Goal: Information Seeking & Learning: Learn about a topic

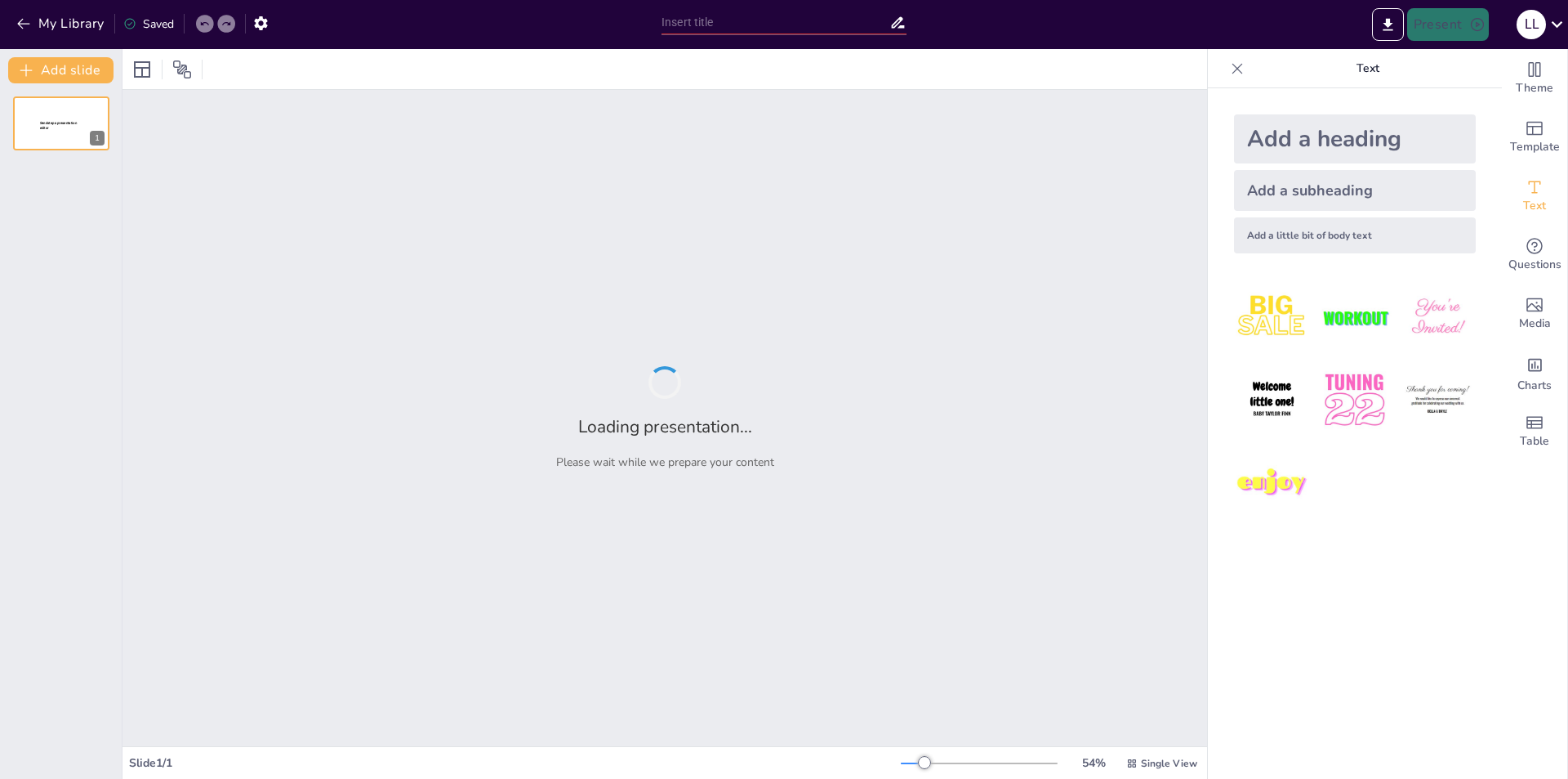
type input "Renovación de la Historia Política: Nuevos Enfoques y Metodologías"
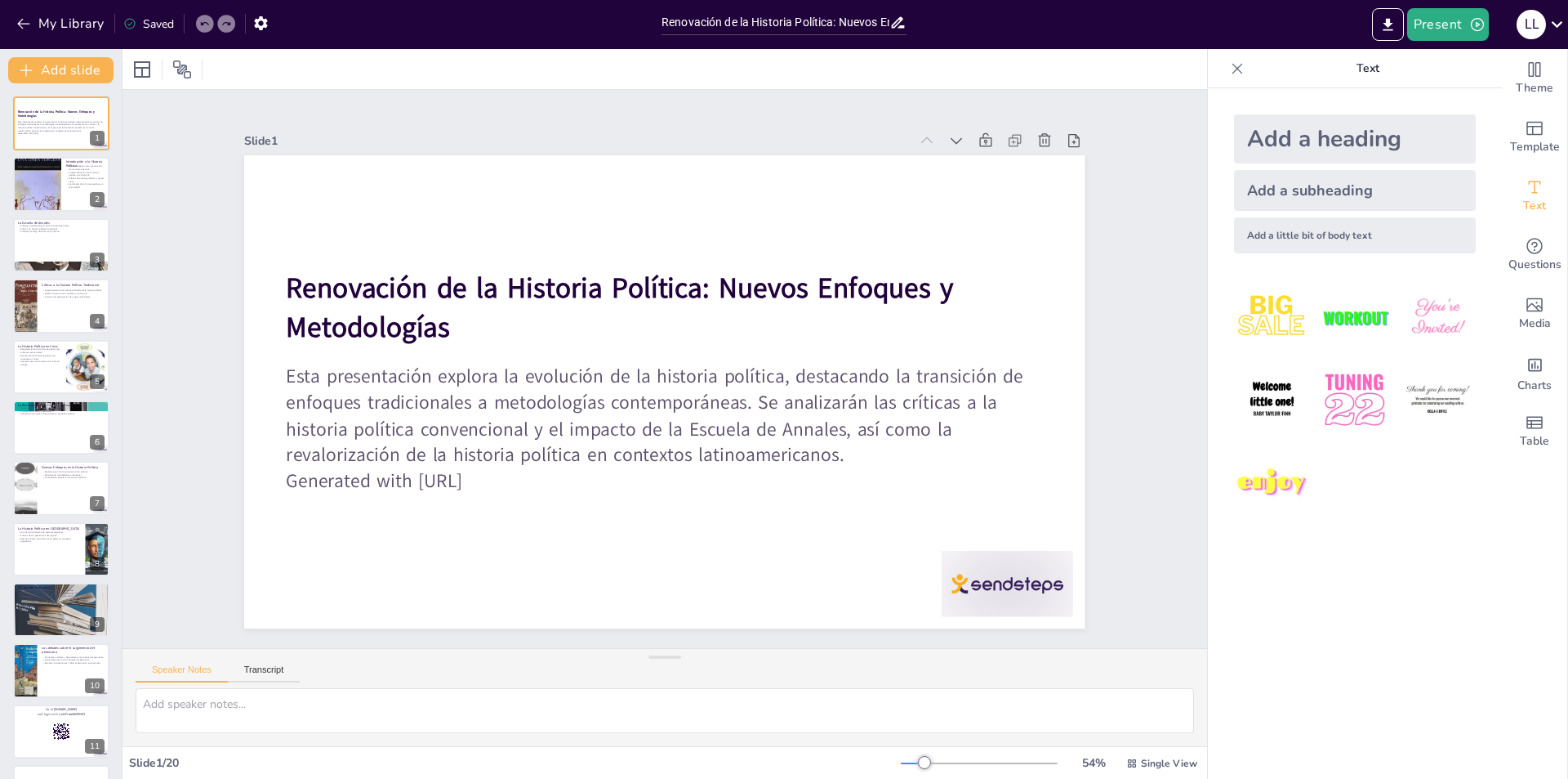
checkbox input "true"
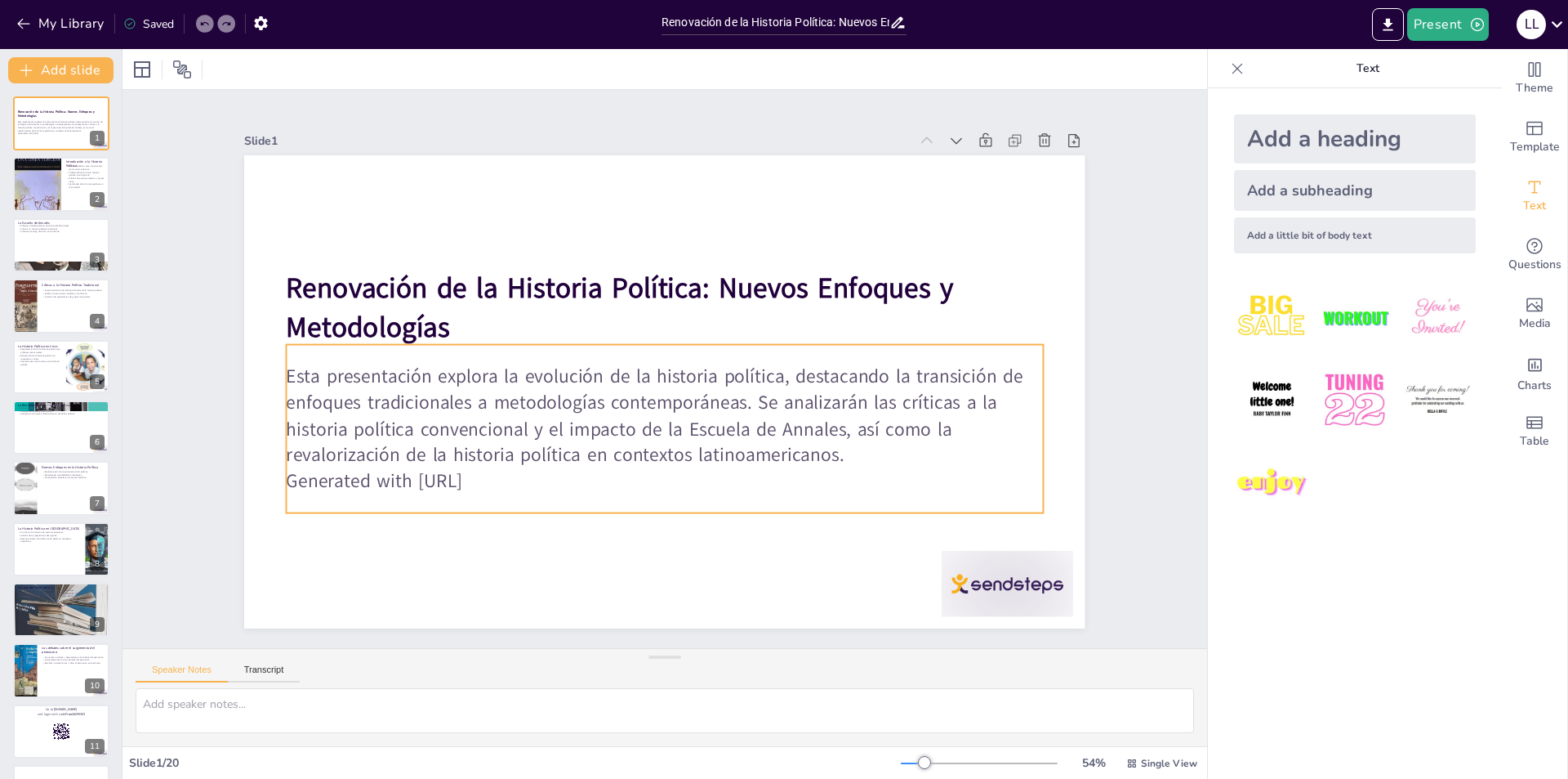
checkbox input "true"
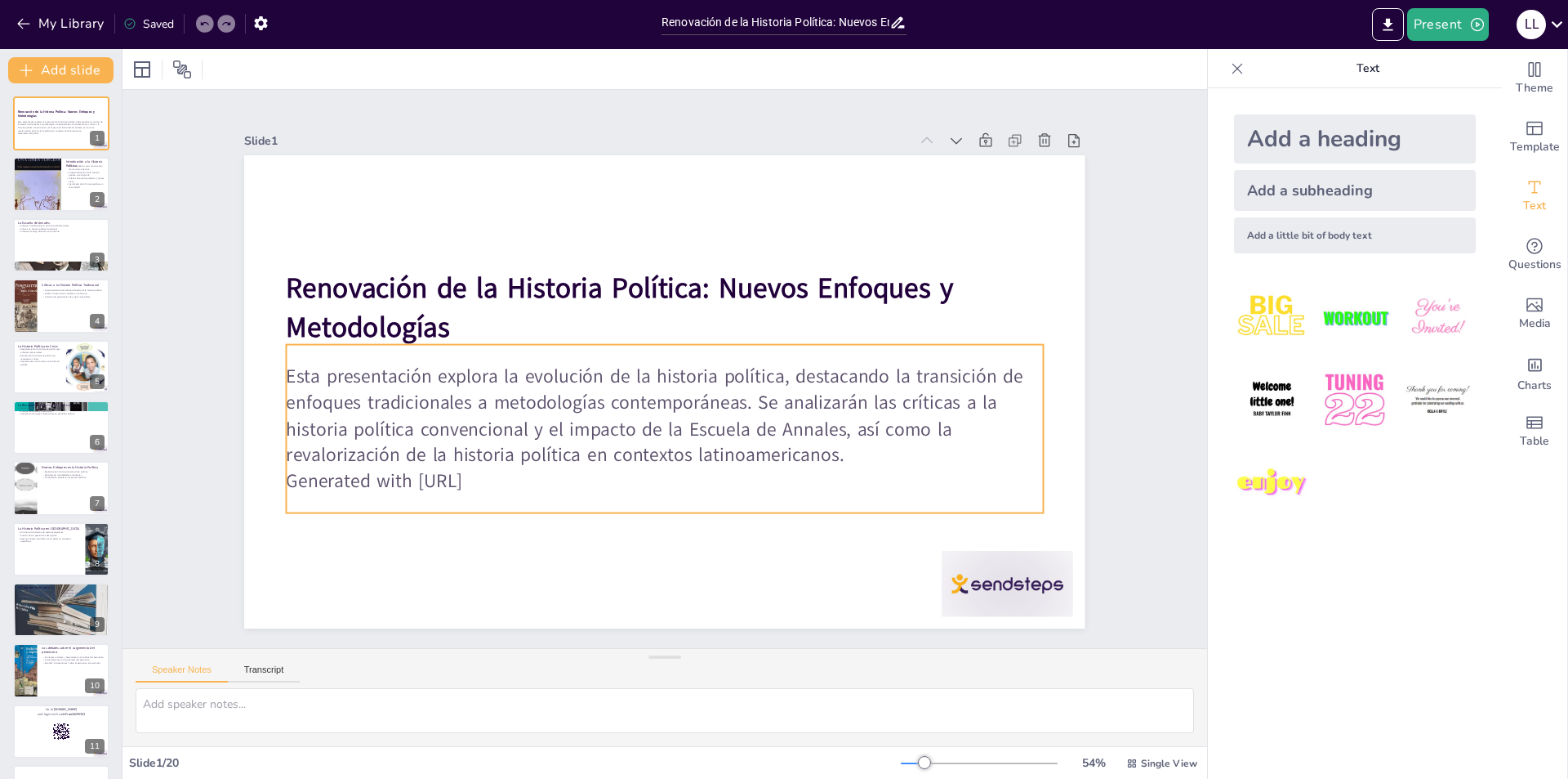
checkbox input "true"
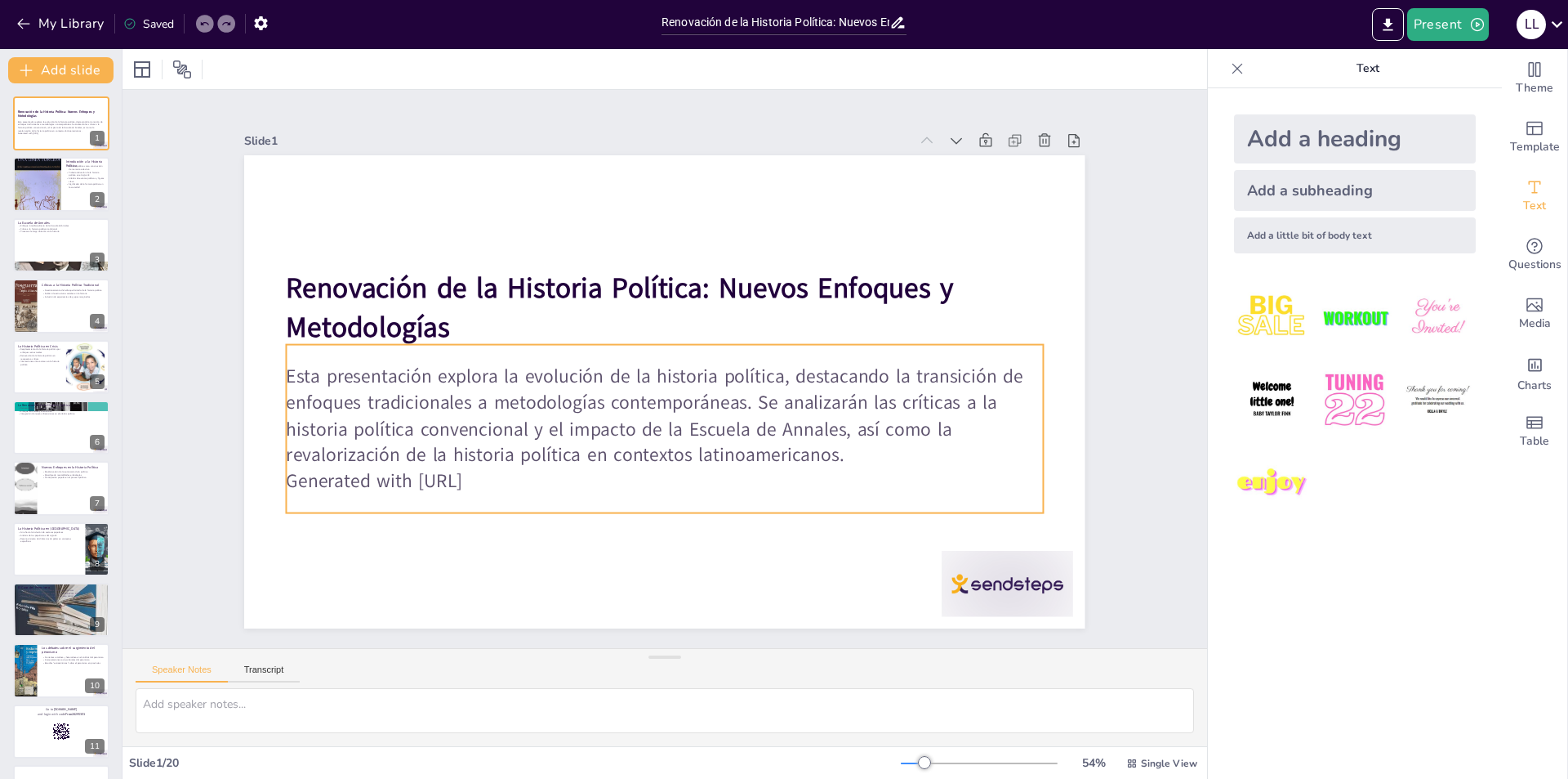
checkbox input "true"
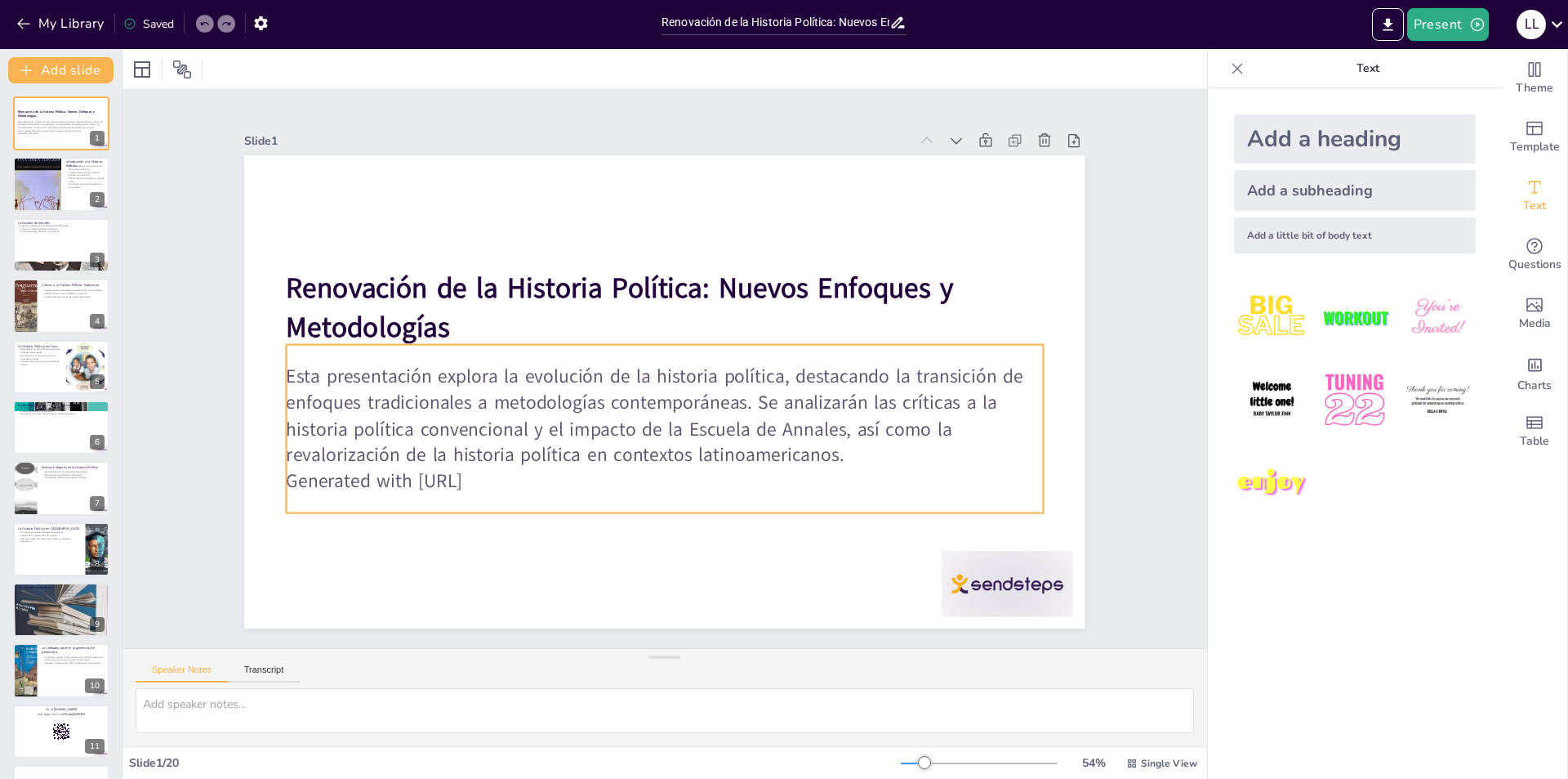
checkbox input "true"
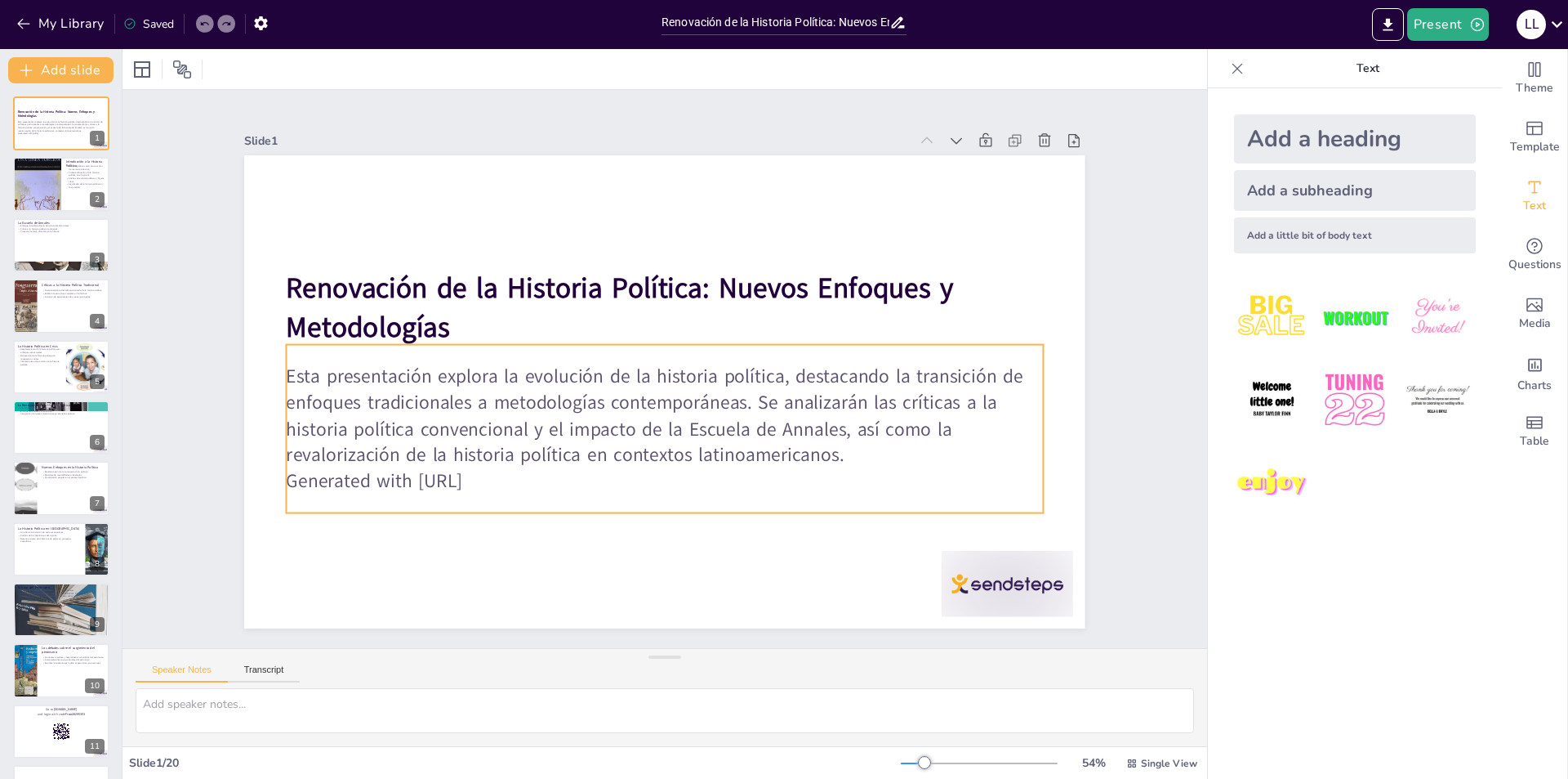
checkbox input "true"
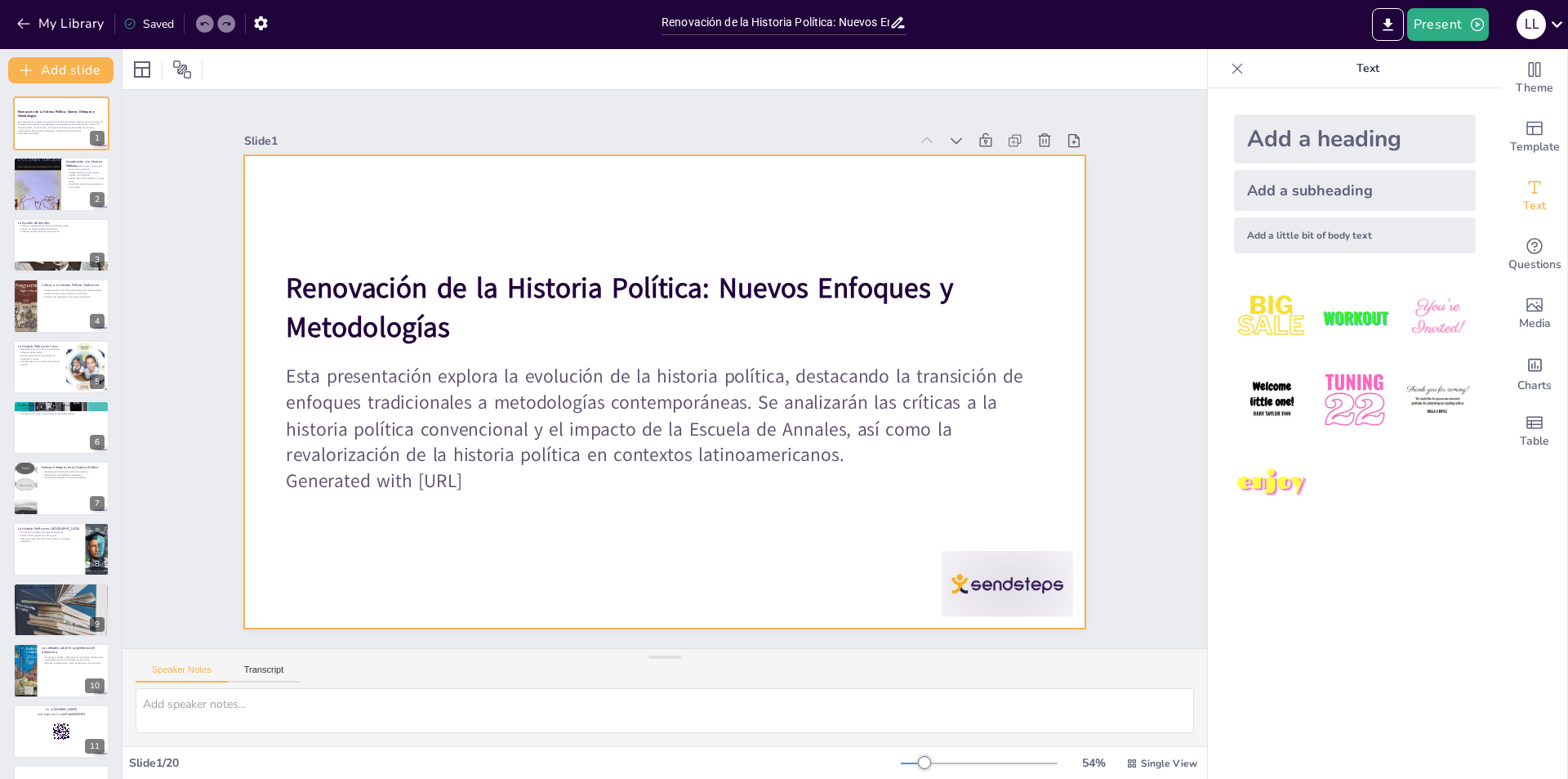
checkbox input "true"
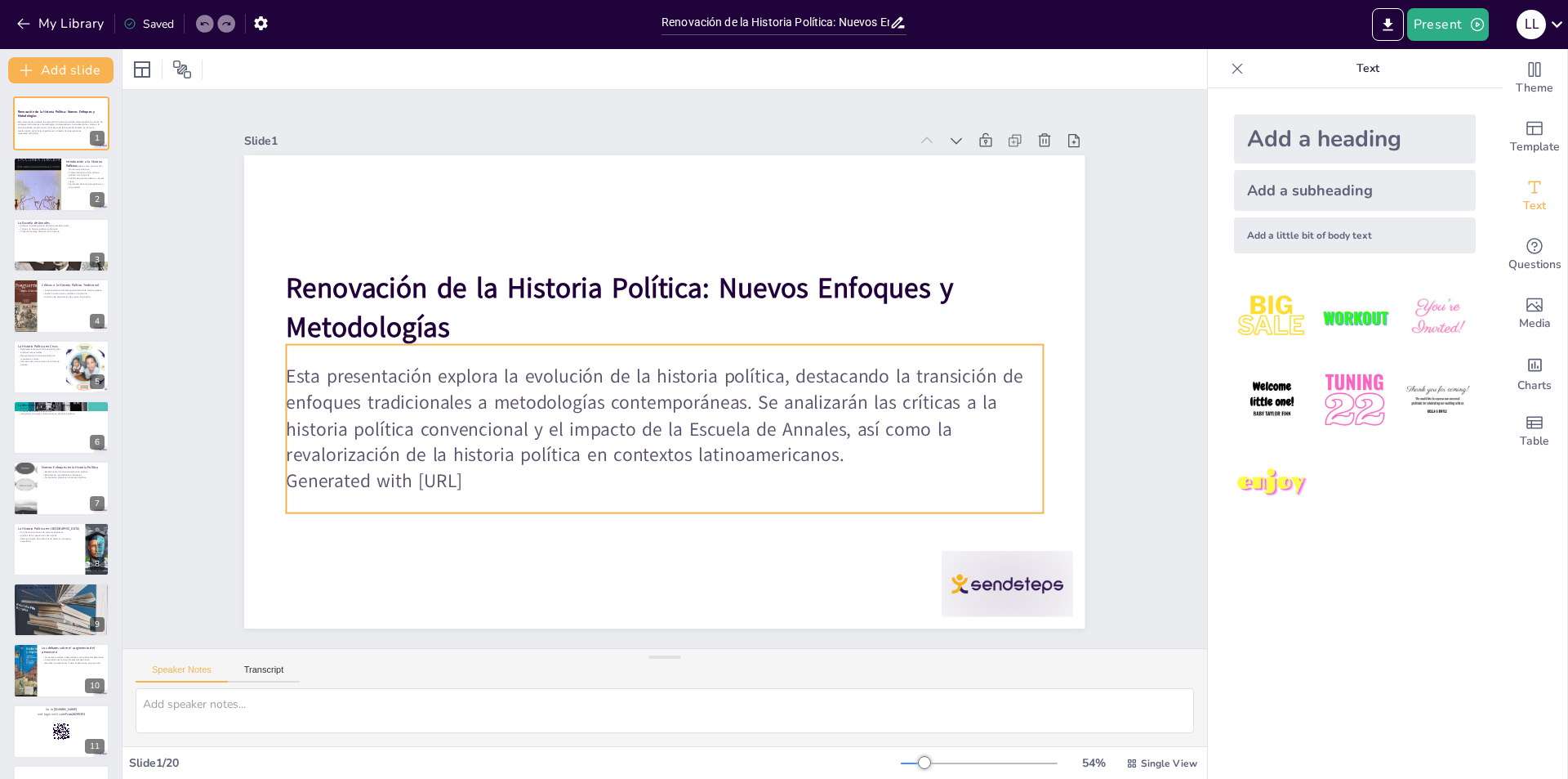
checkbox input "true"
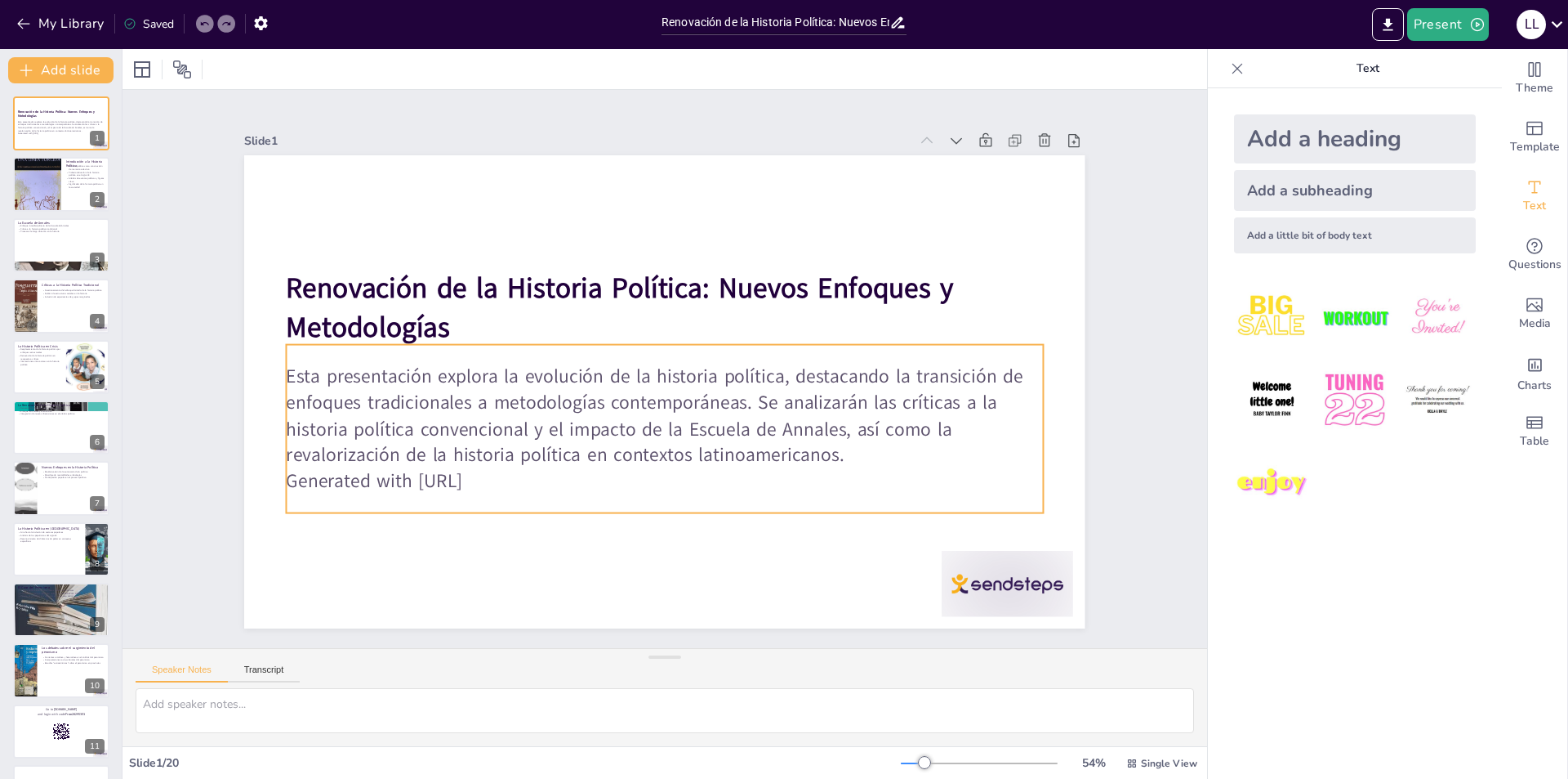
checkbox input "true"
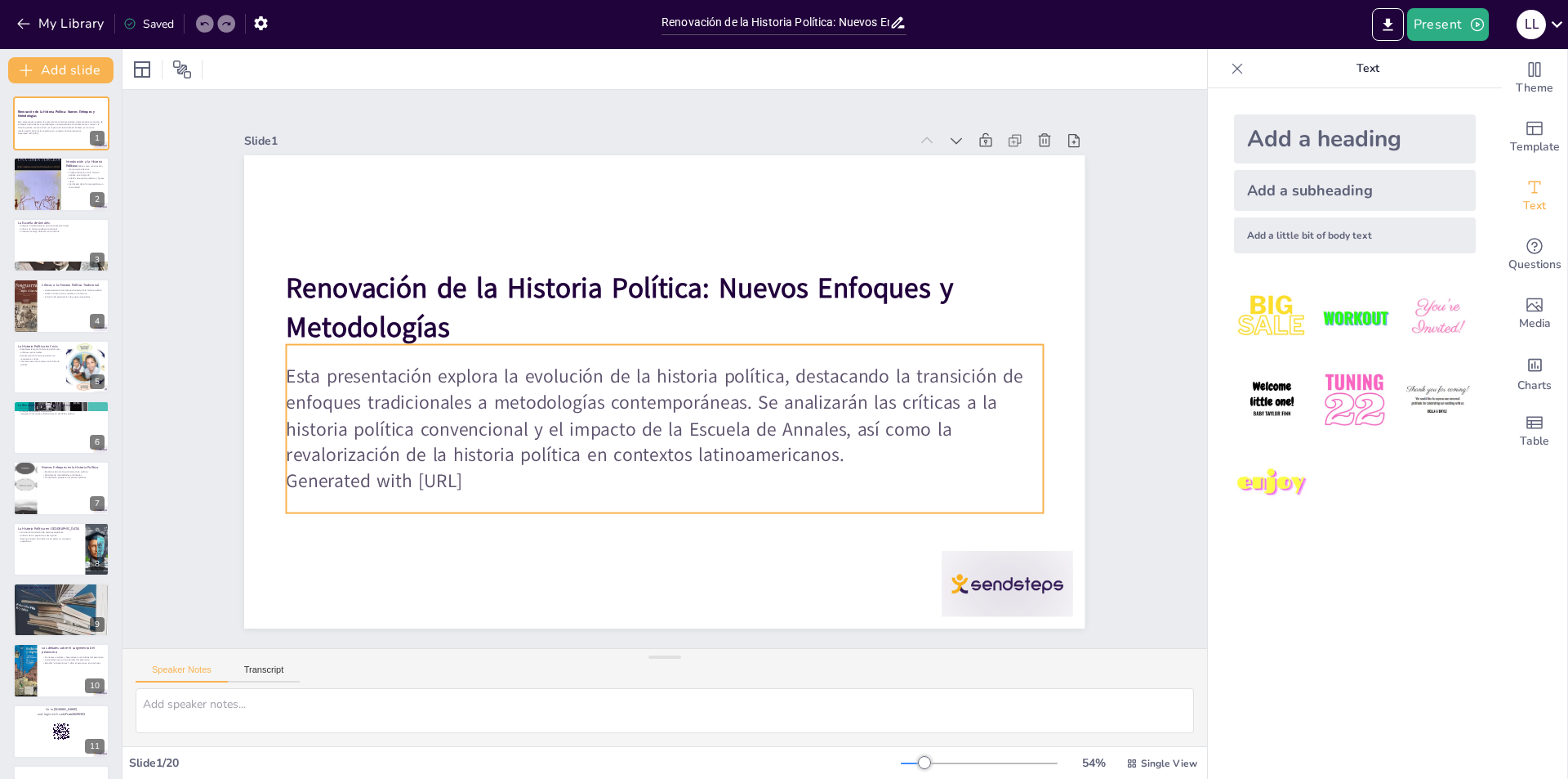
checkbox input "true"
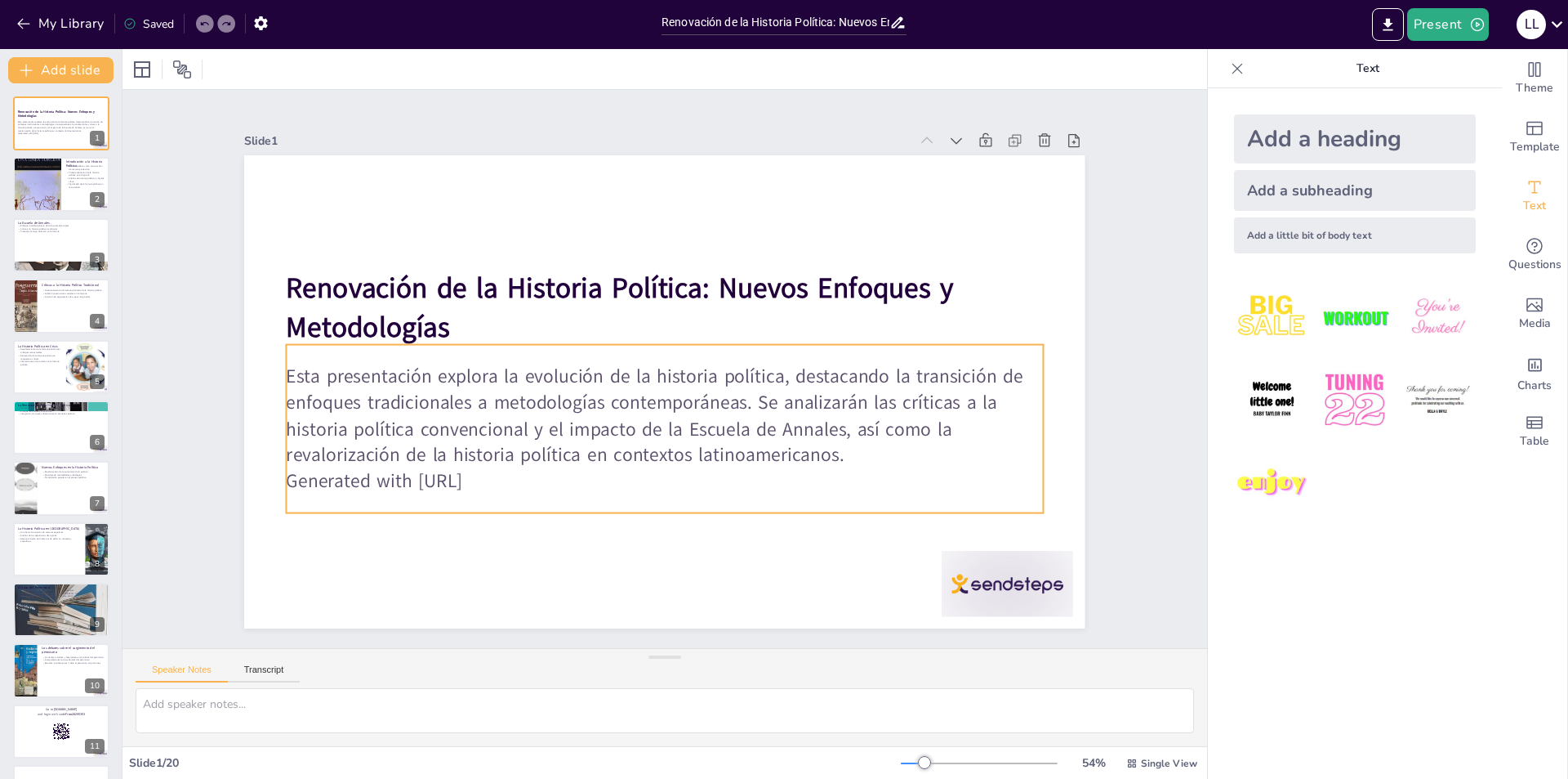
checkbox input "true"
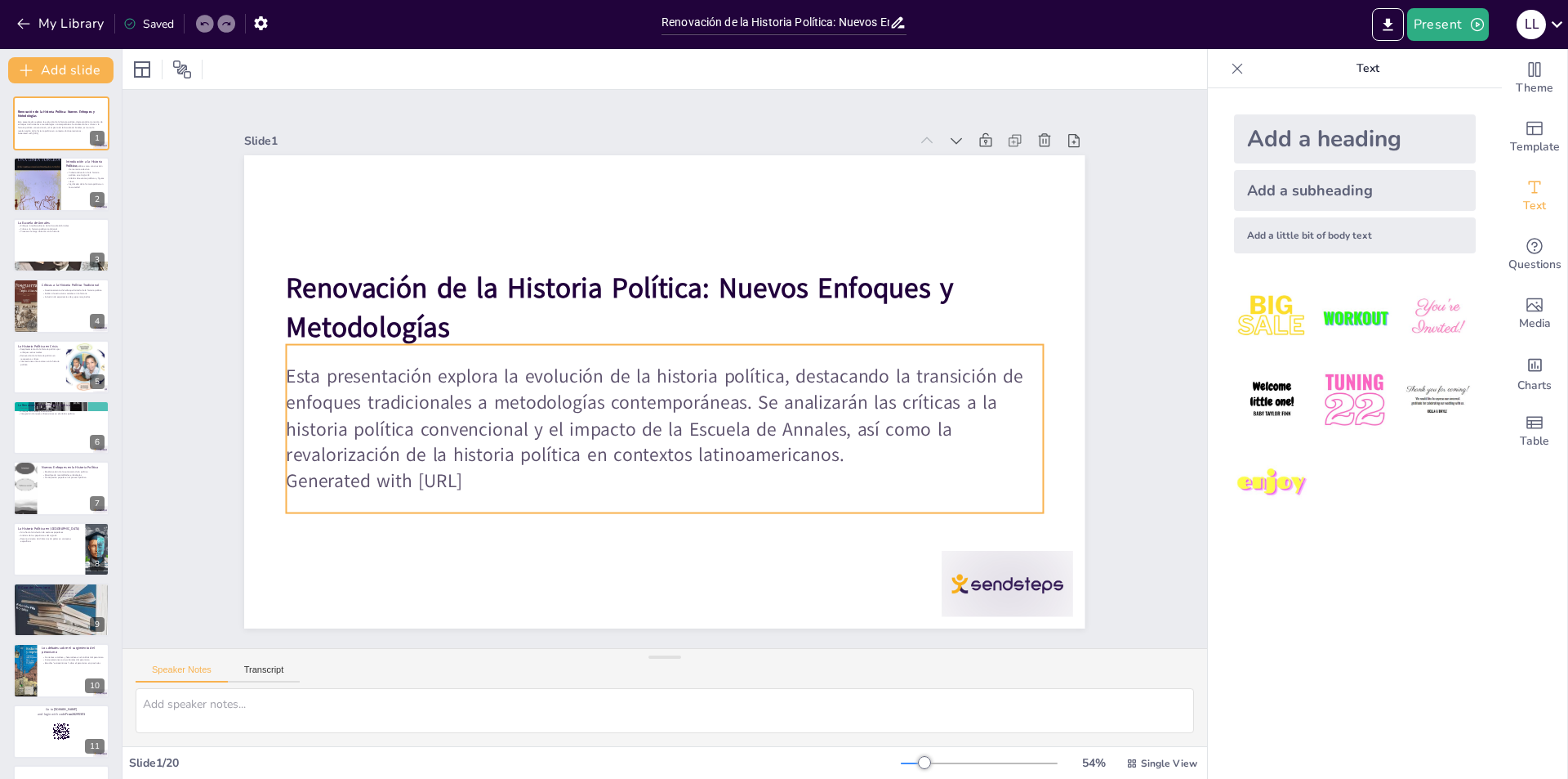
checkbox input "true"
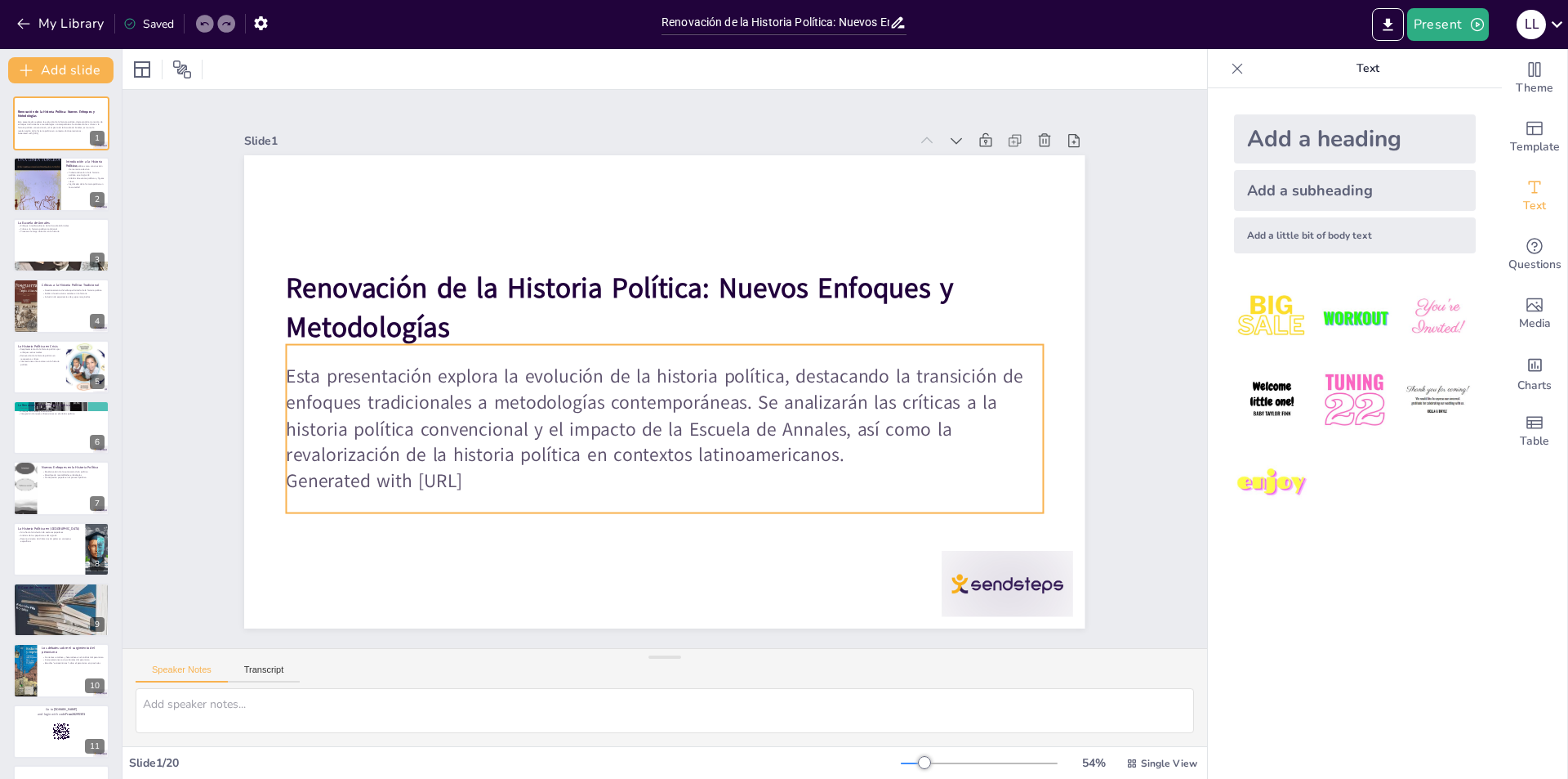
checkbox input "true"
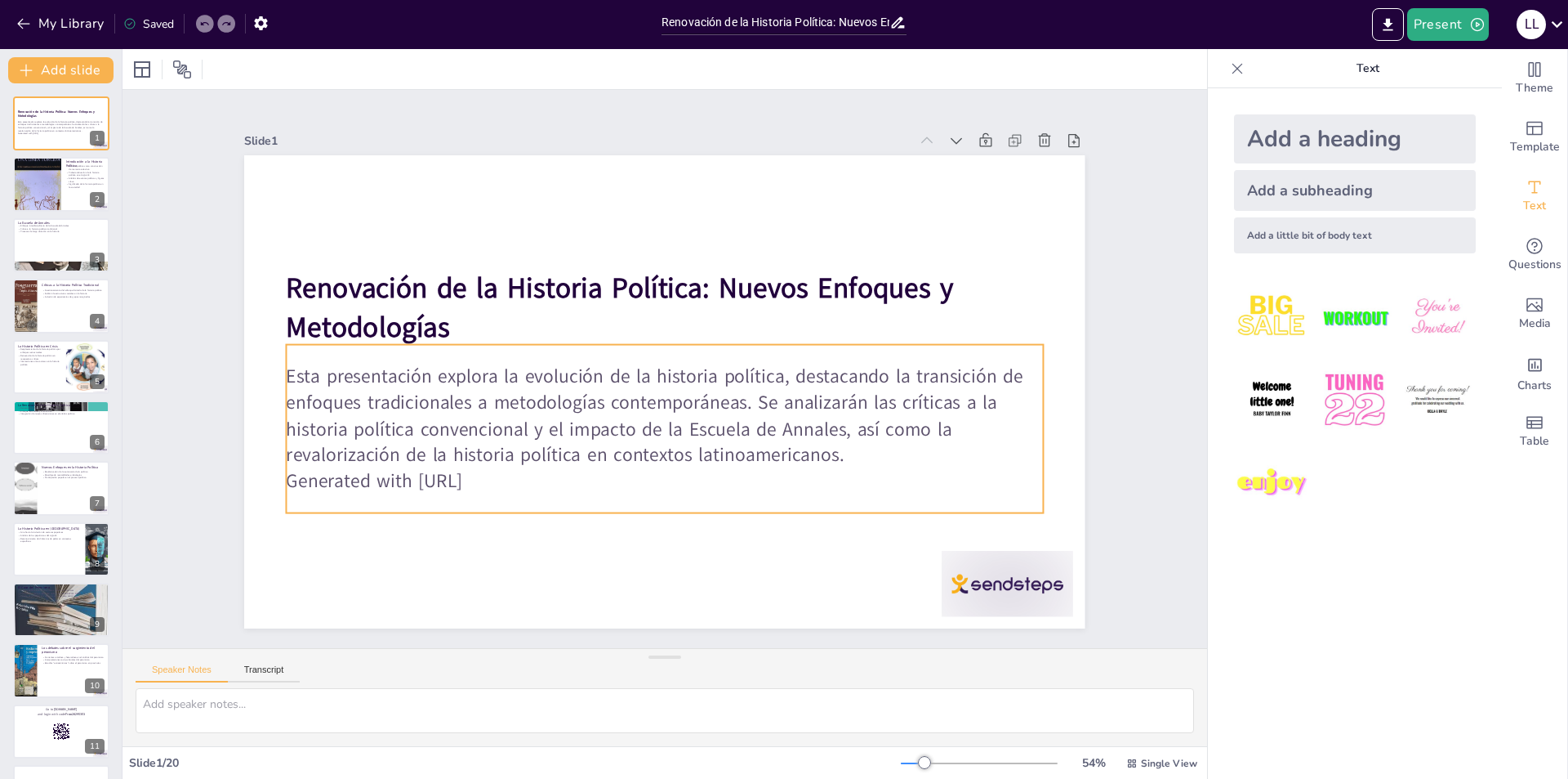
checkbox input "true"
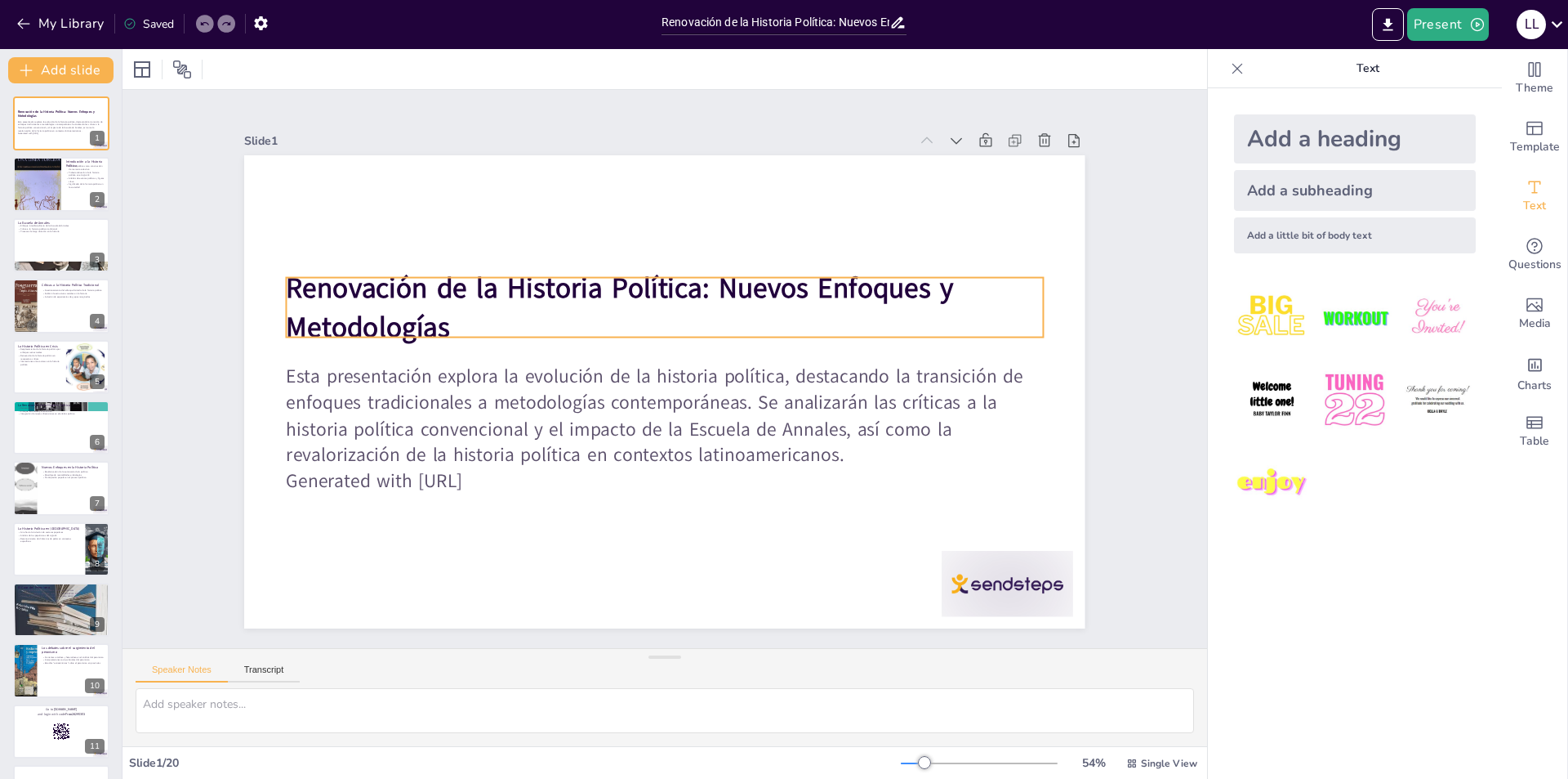
checkbox input "true"
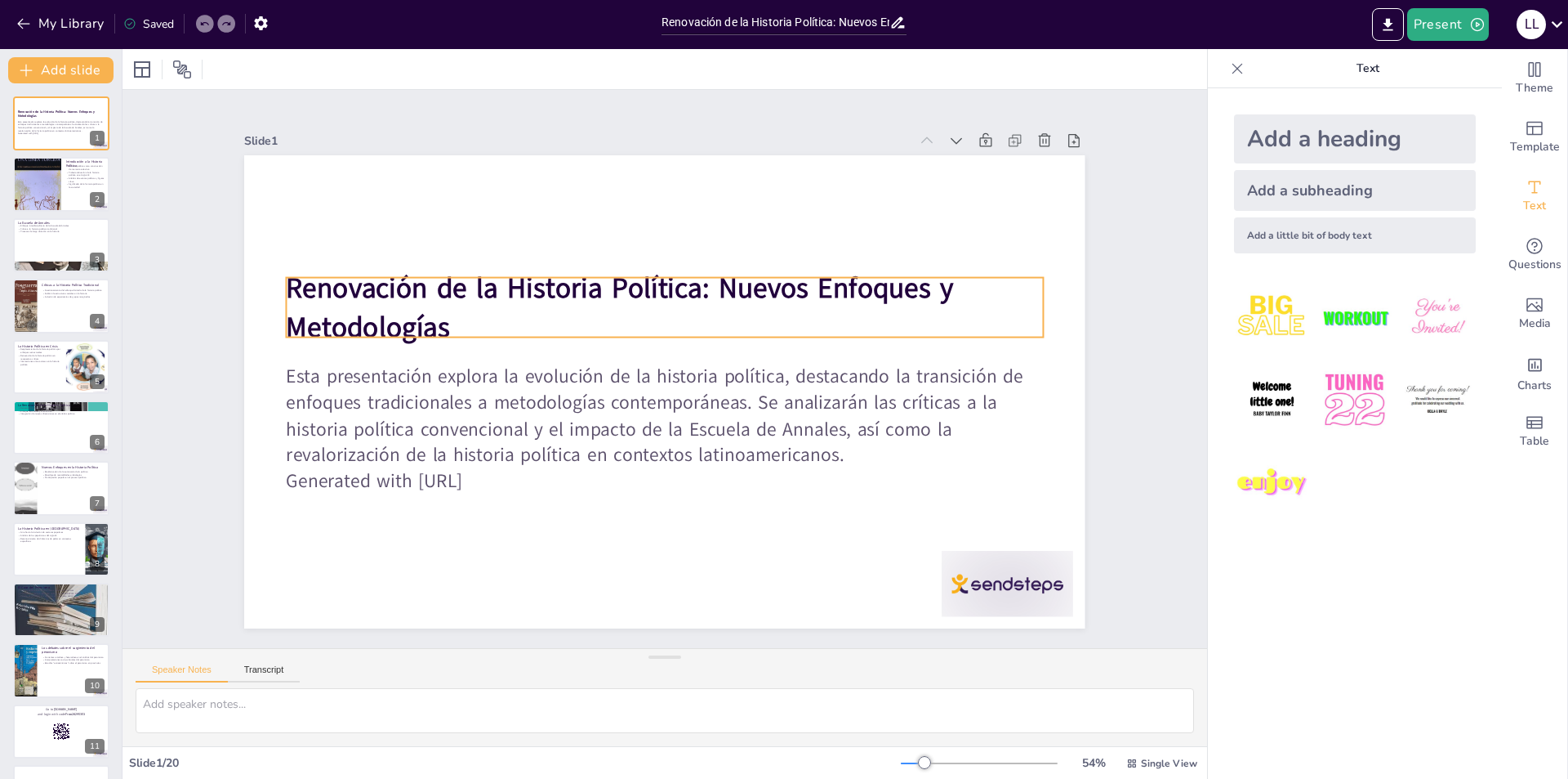
checkbox input "true"
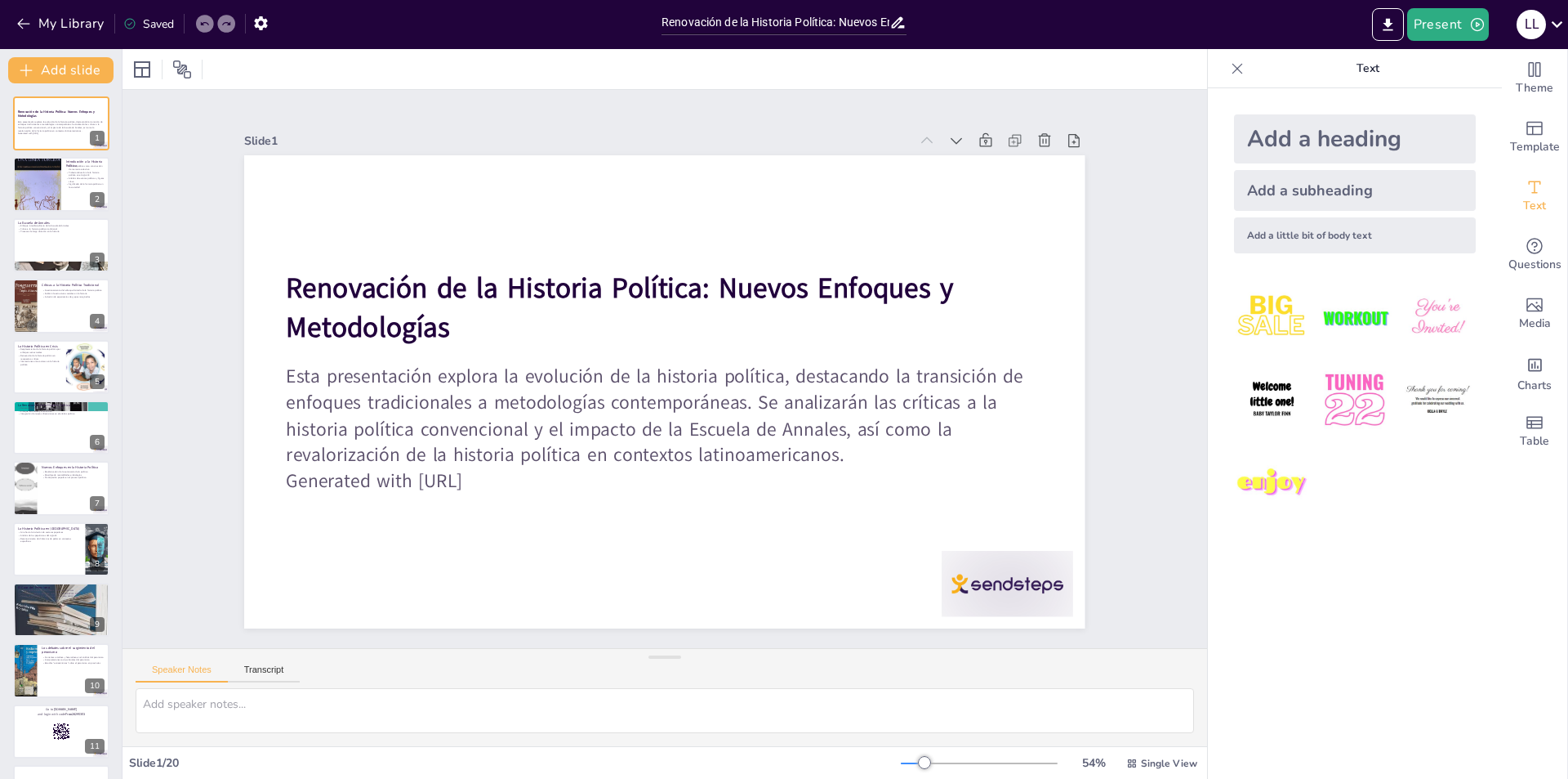
checkbox input "true"
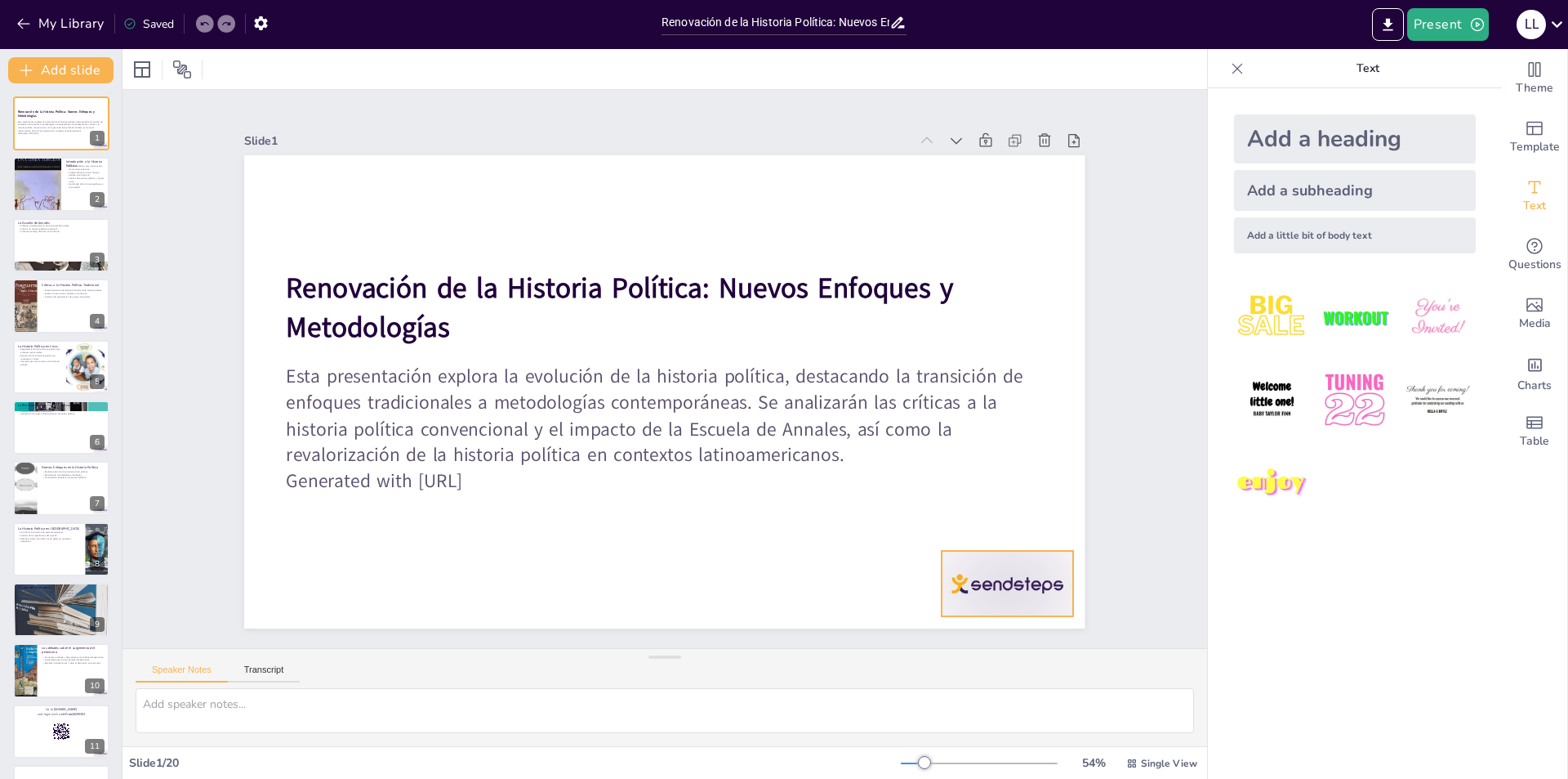
checkbox input "true"
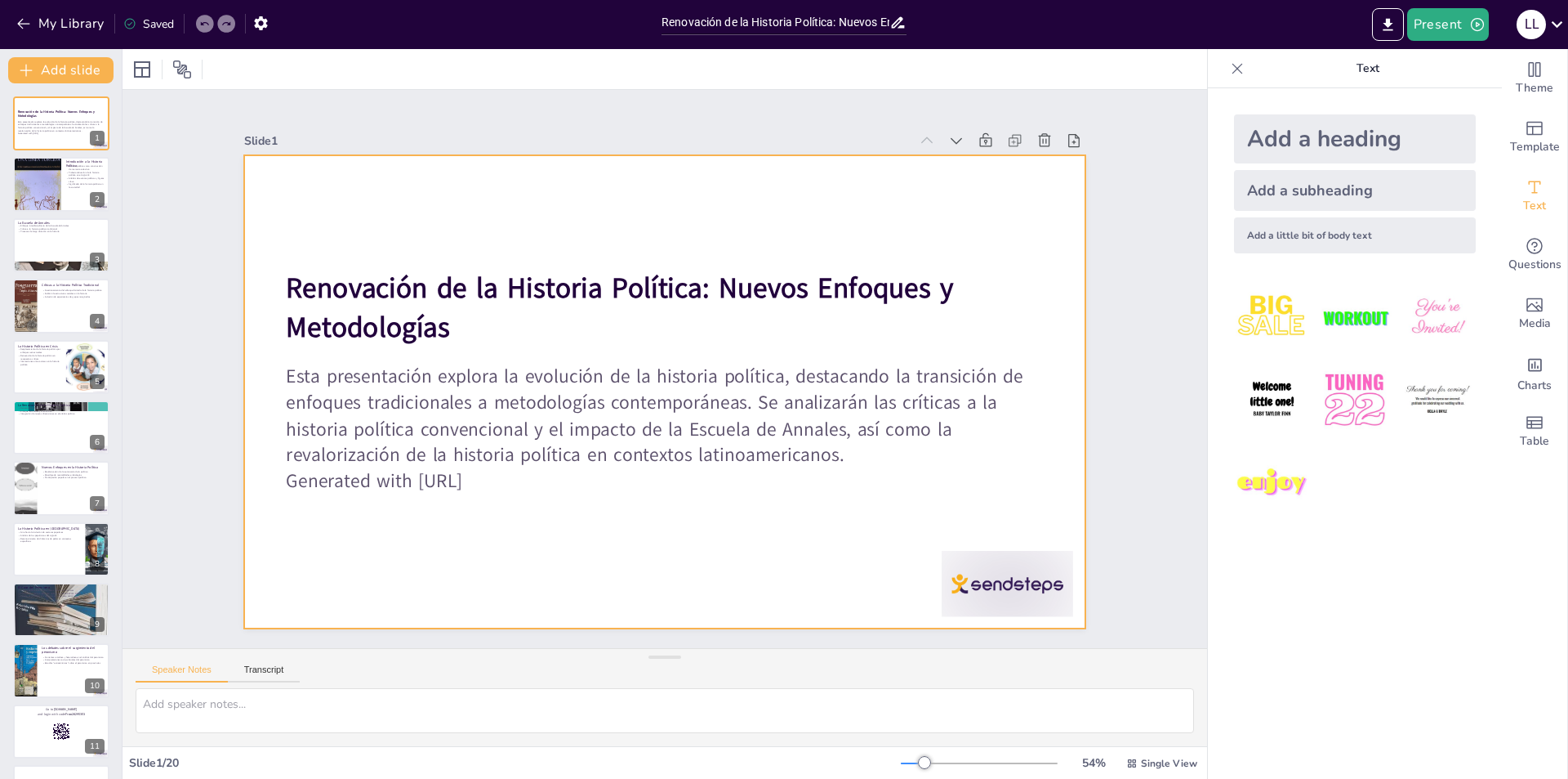
checkbox input "true"
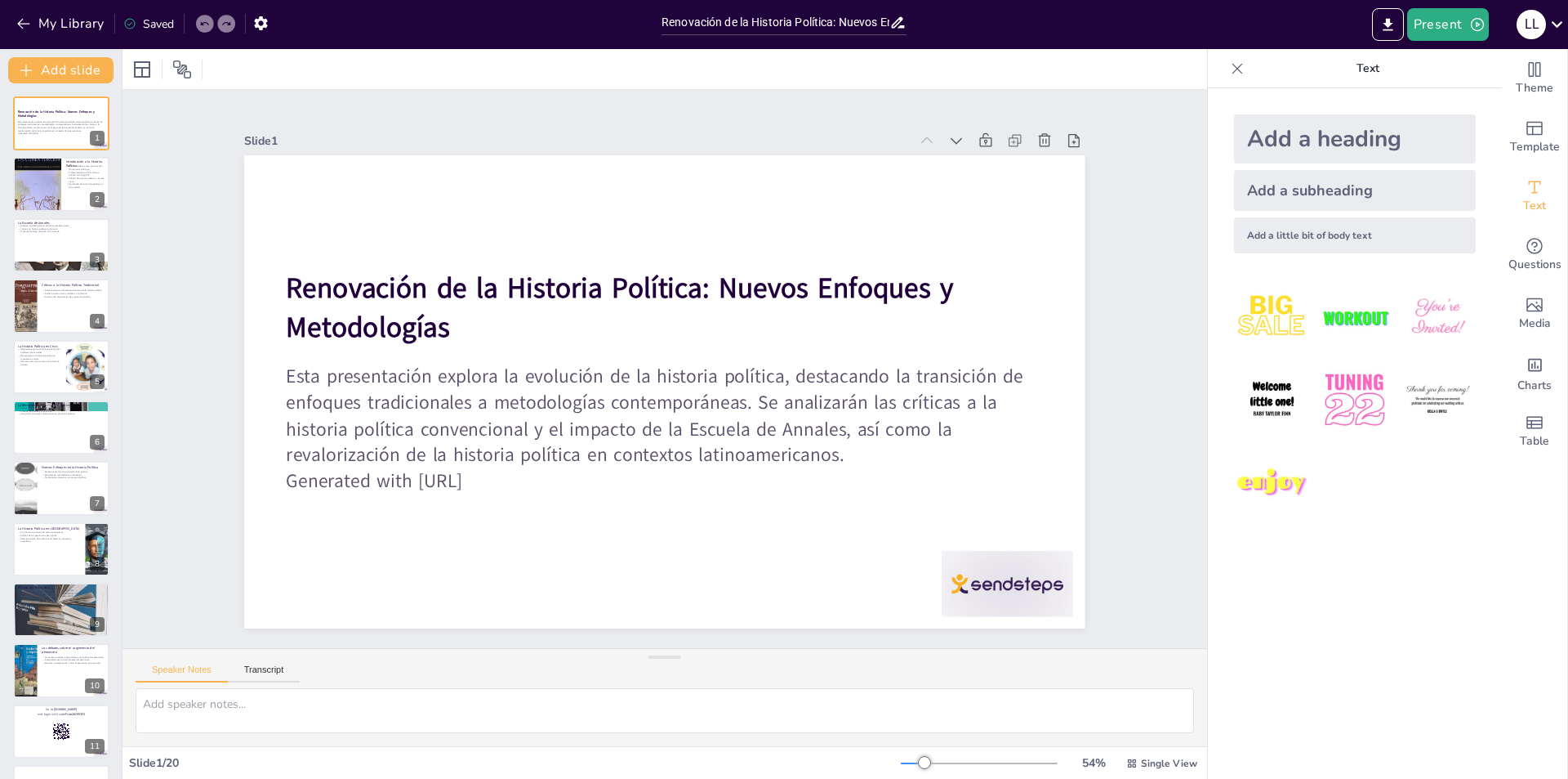
checkbox input "true"
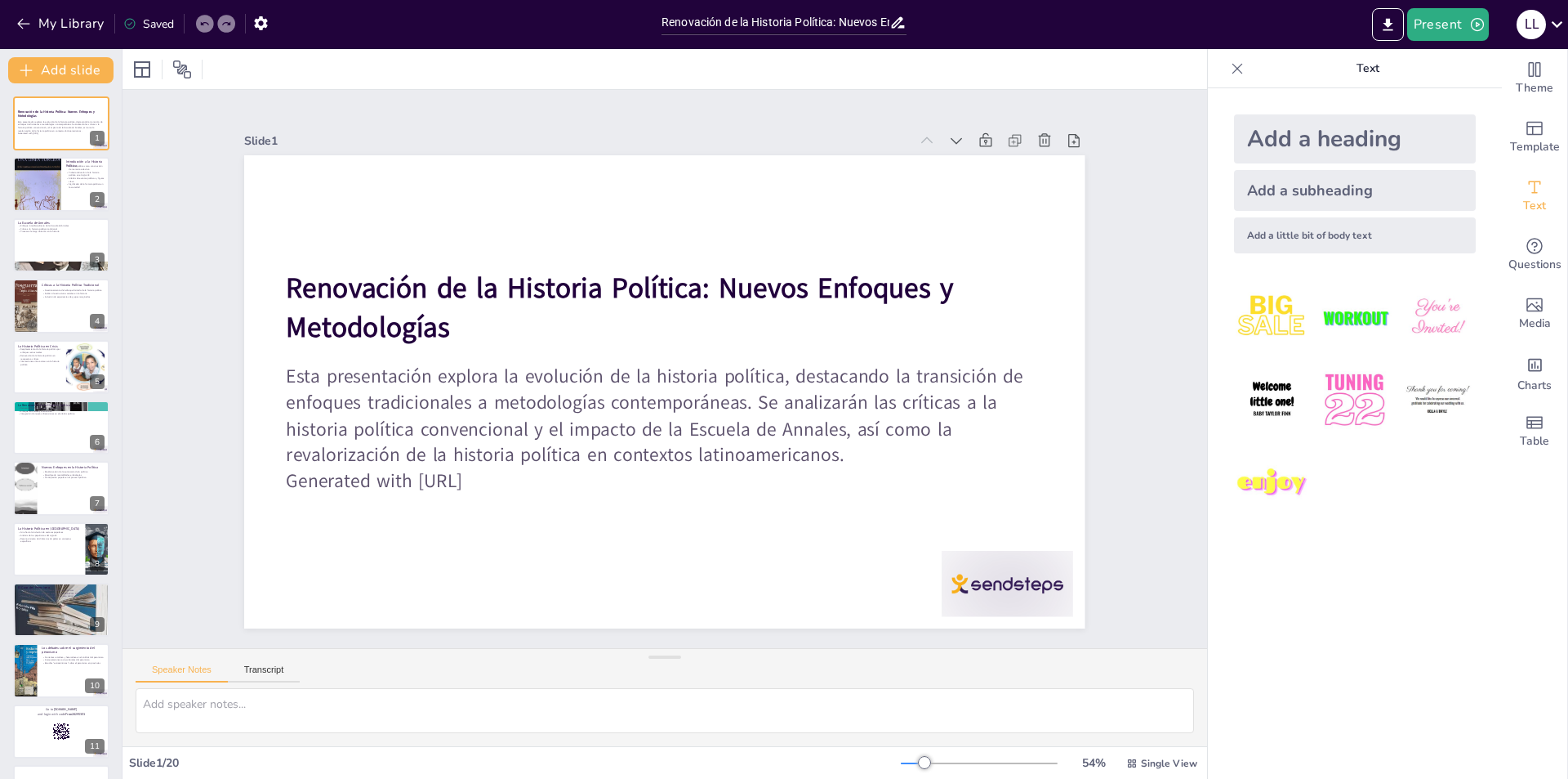
checkbox input "true"
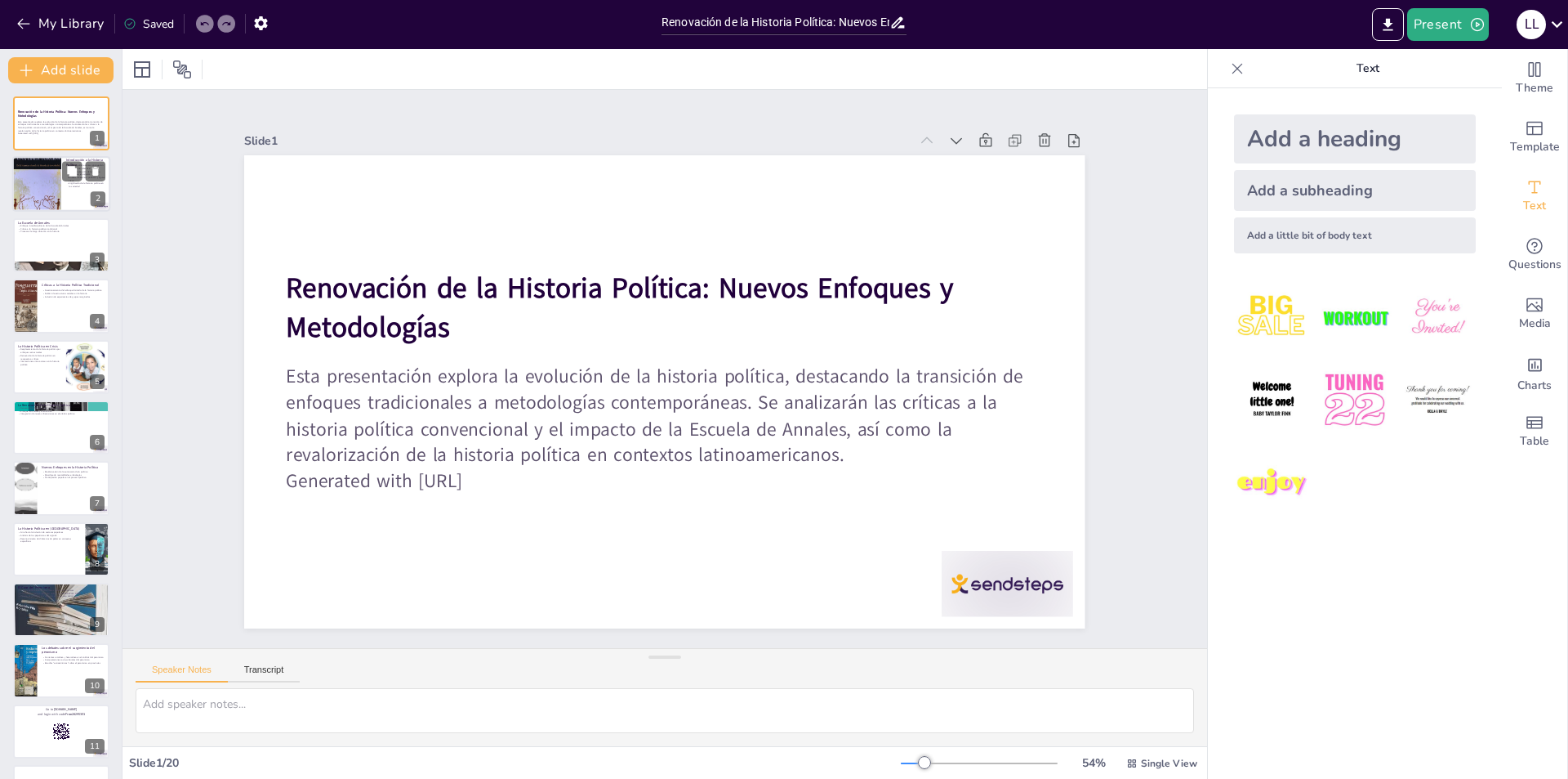
checkbox input "true"
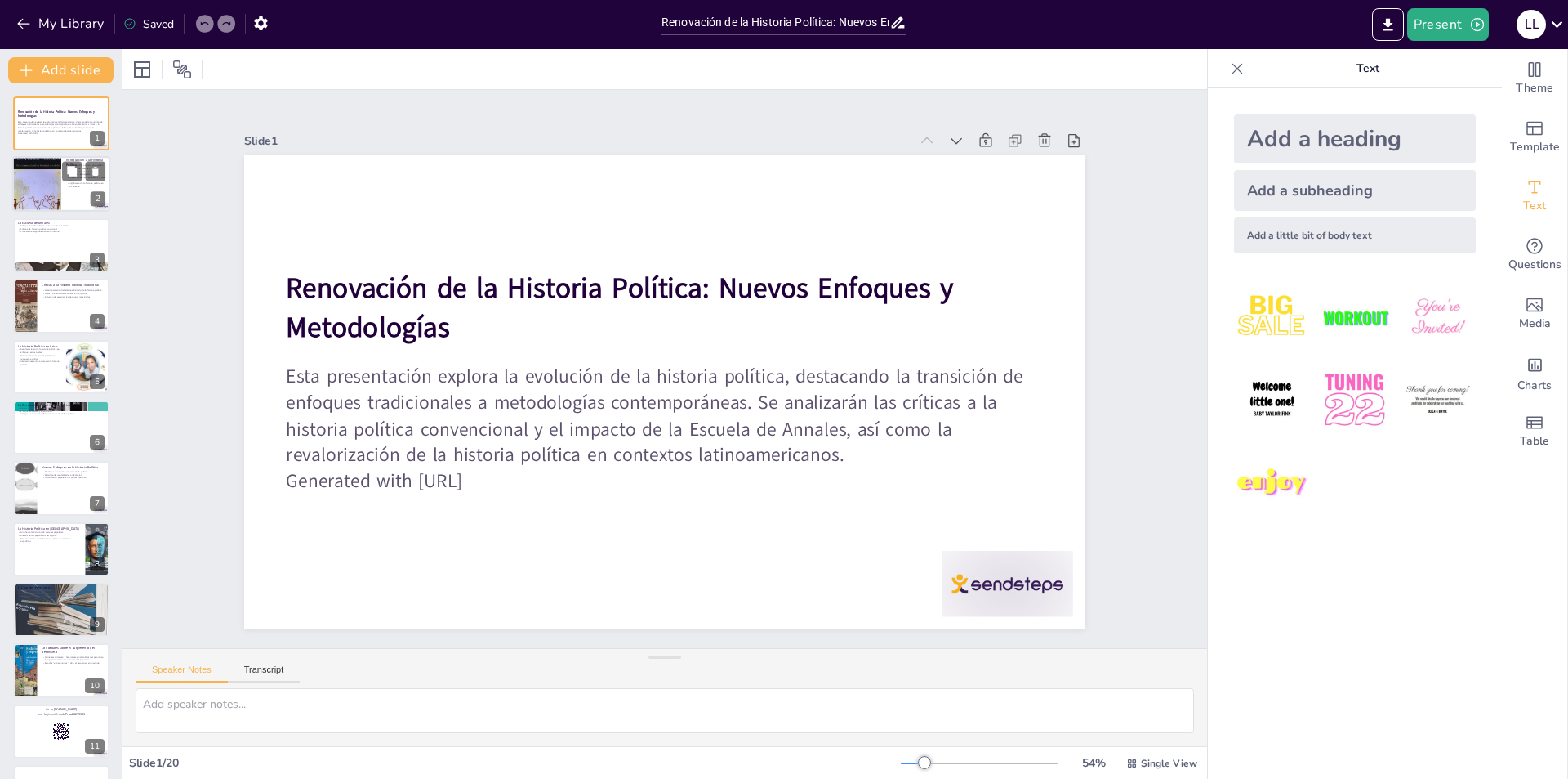
checkbox input "true"
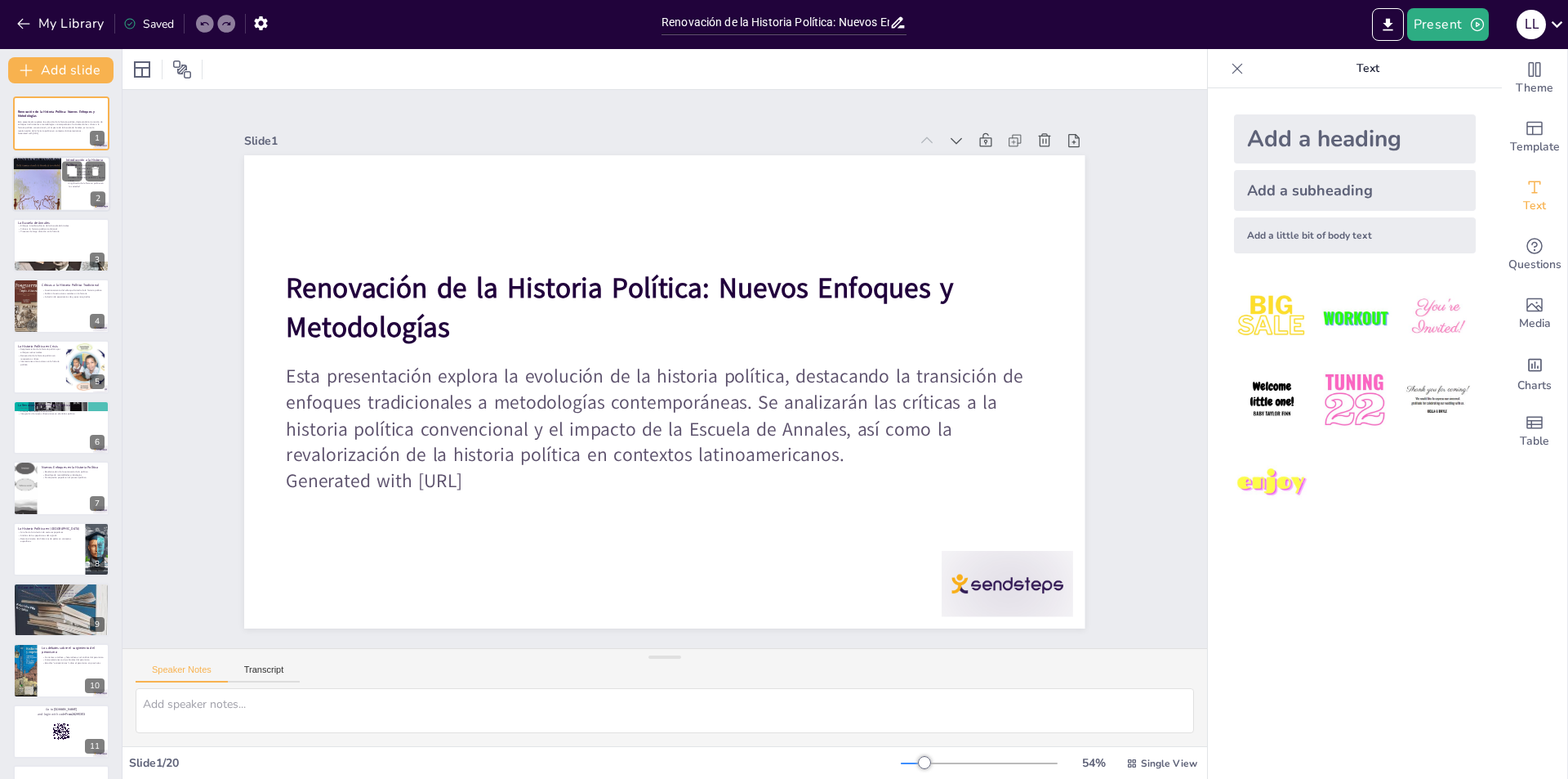
click at [54, 190] on div at bounding box center [37, 183] width 49 height 68
checkbox input "true"
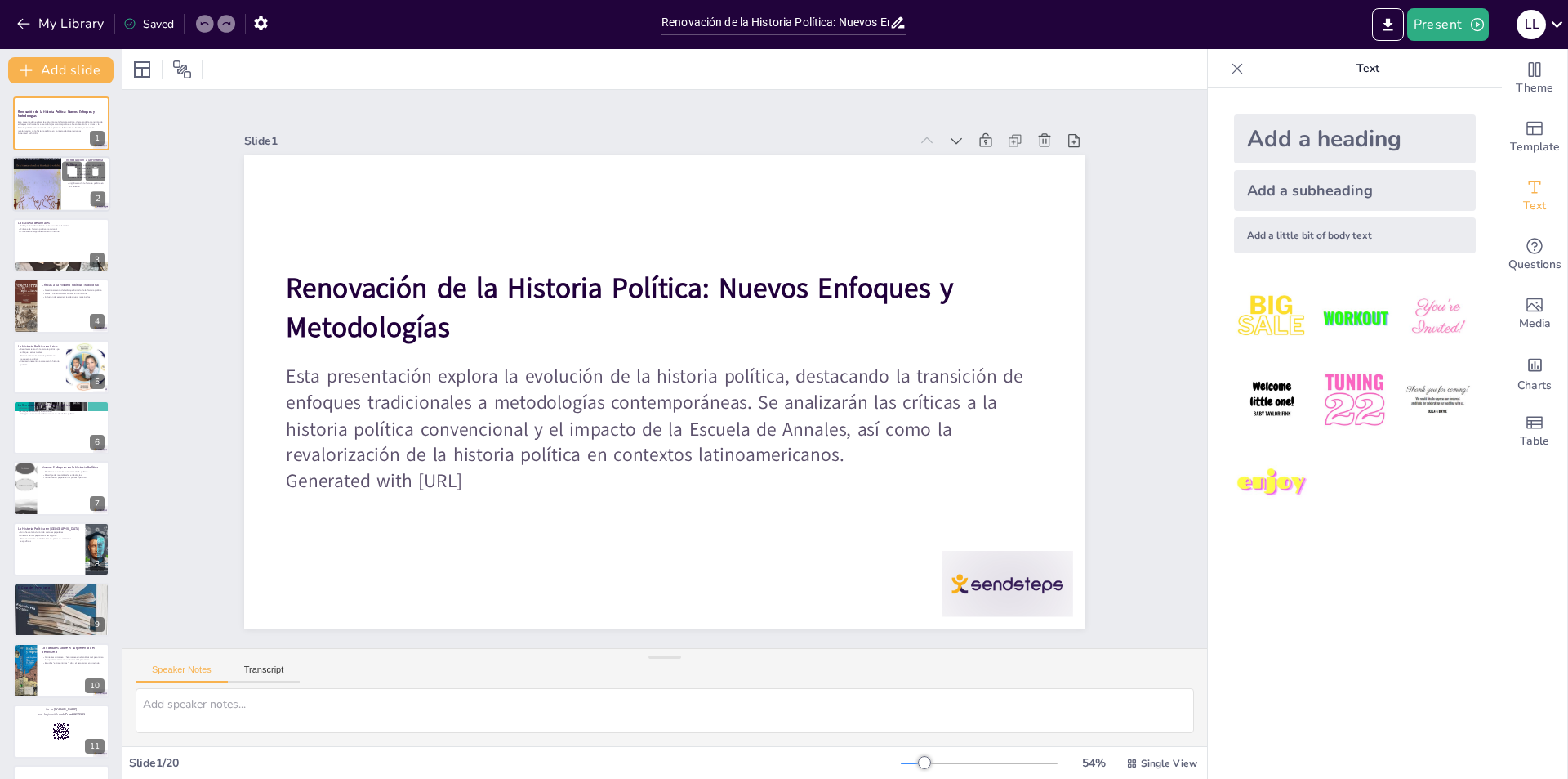
checkbox input "true"
type textarea "Lo ipsumdol sitametc ad elitseddoei te incid utlabore et do magnaaliquaen ad mi…"
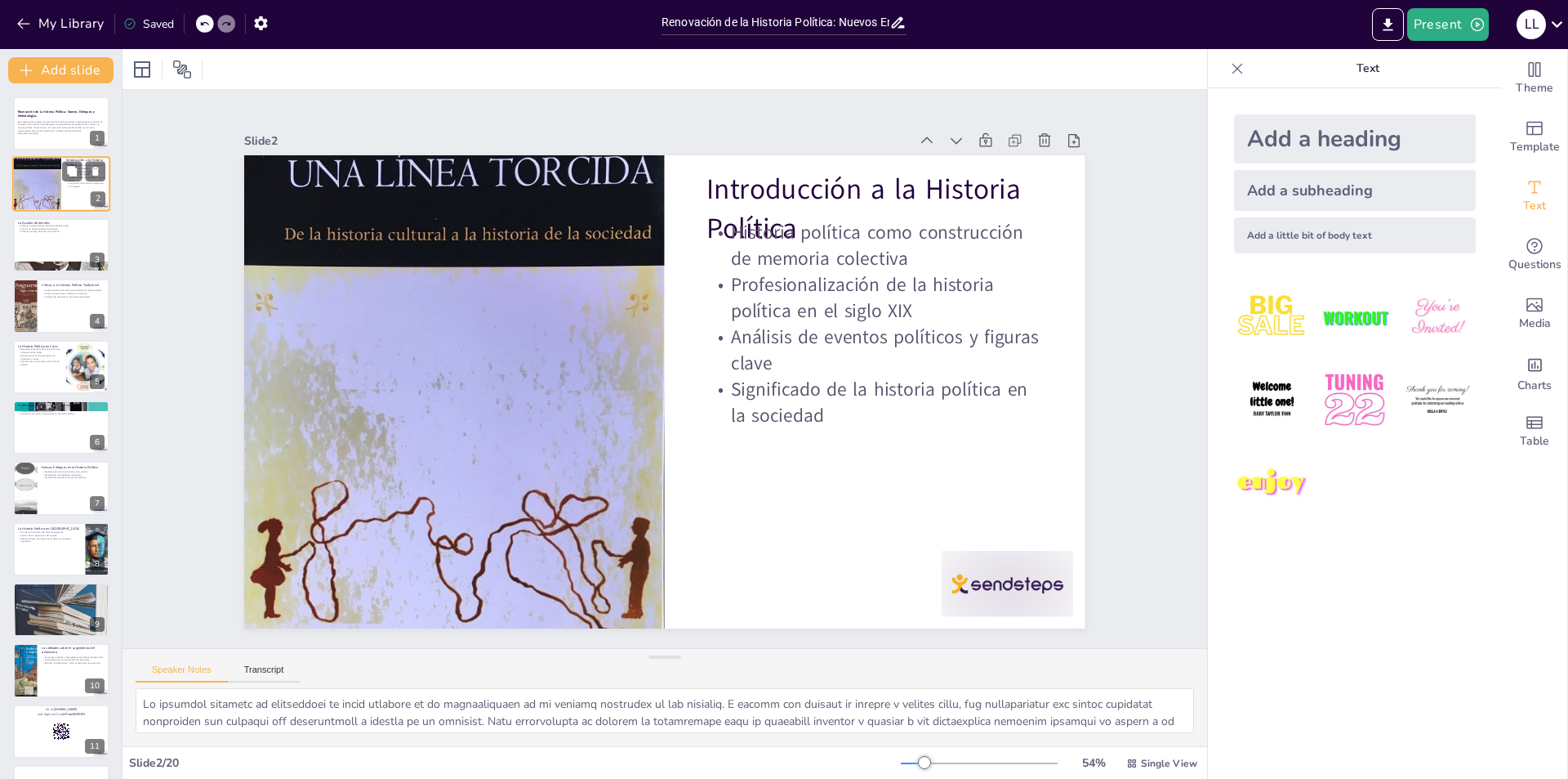
checkbox input "true"
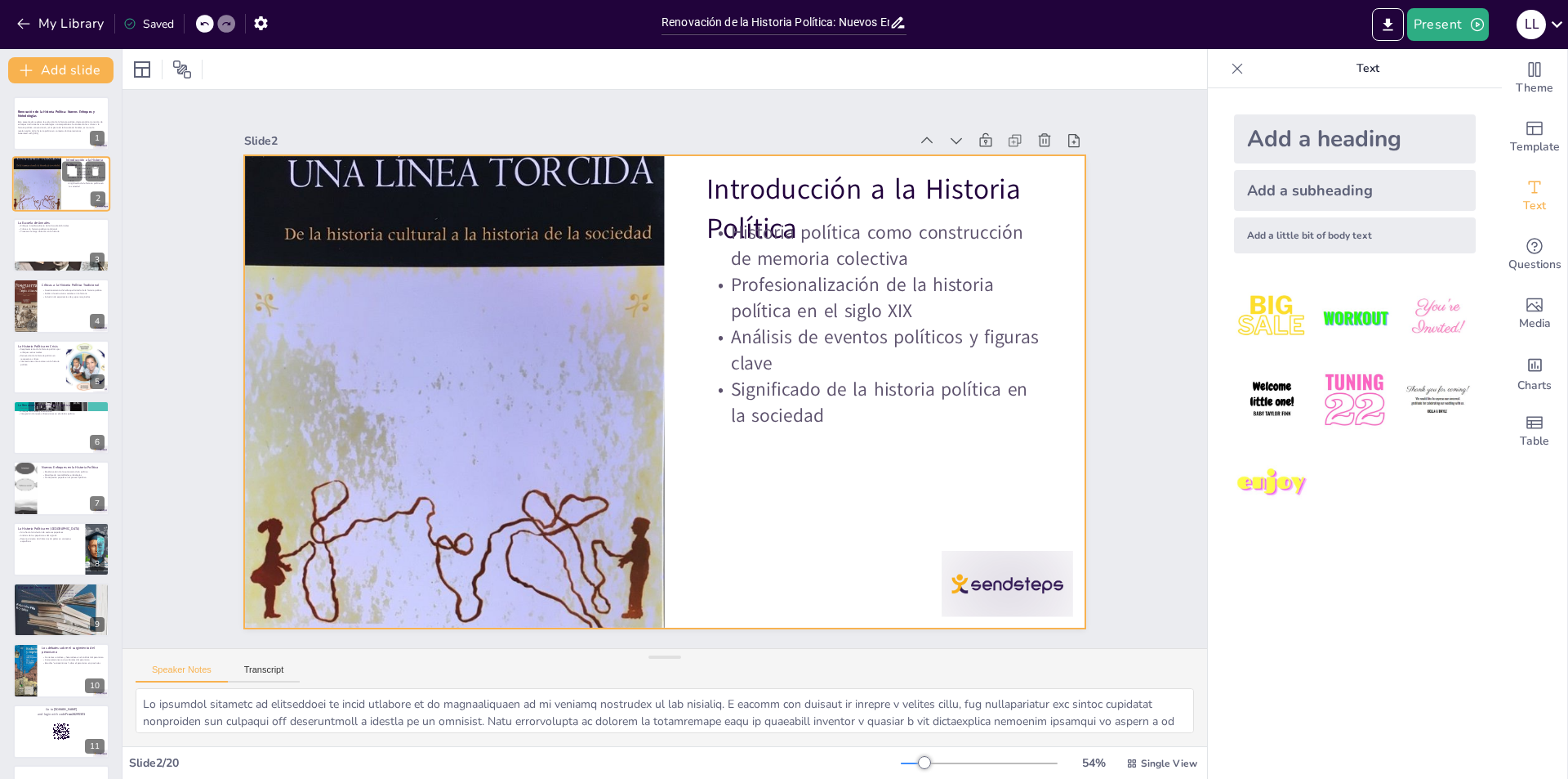
checkbox input "true"
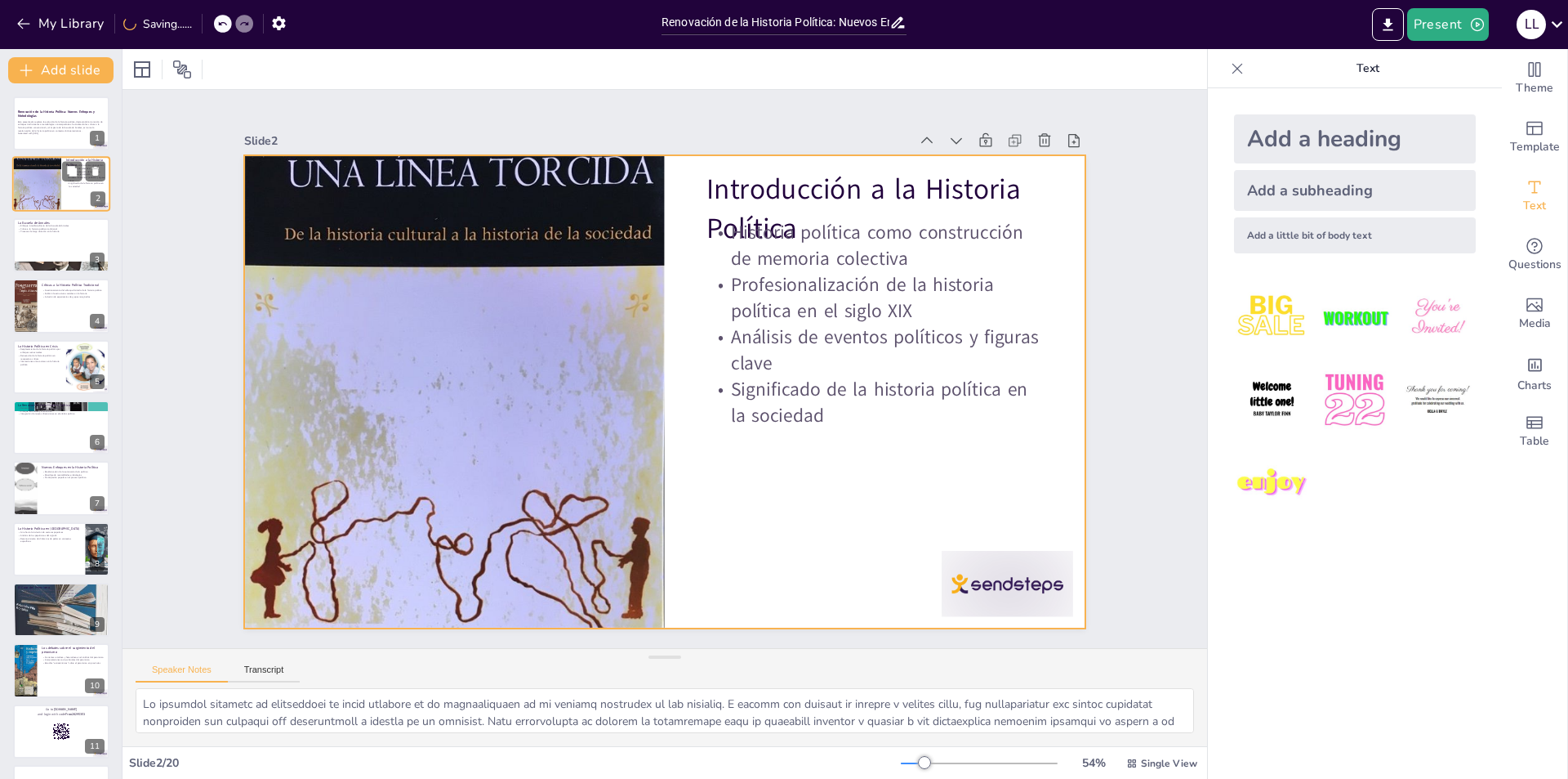
checkbox input "true"
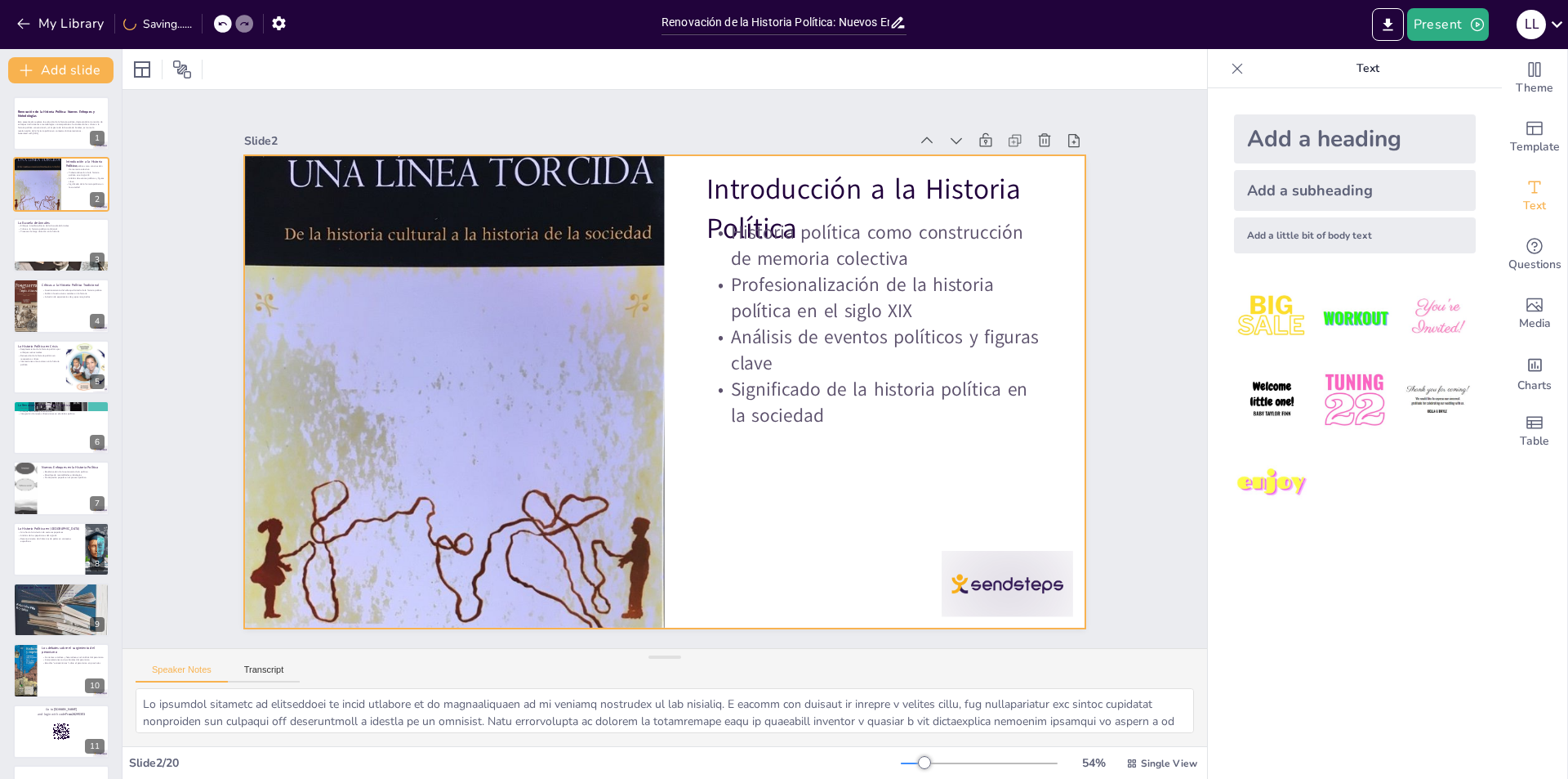
checkbox input "true"
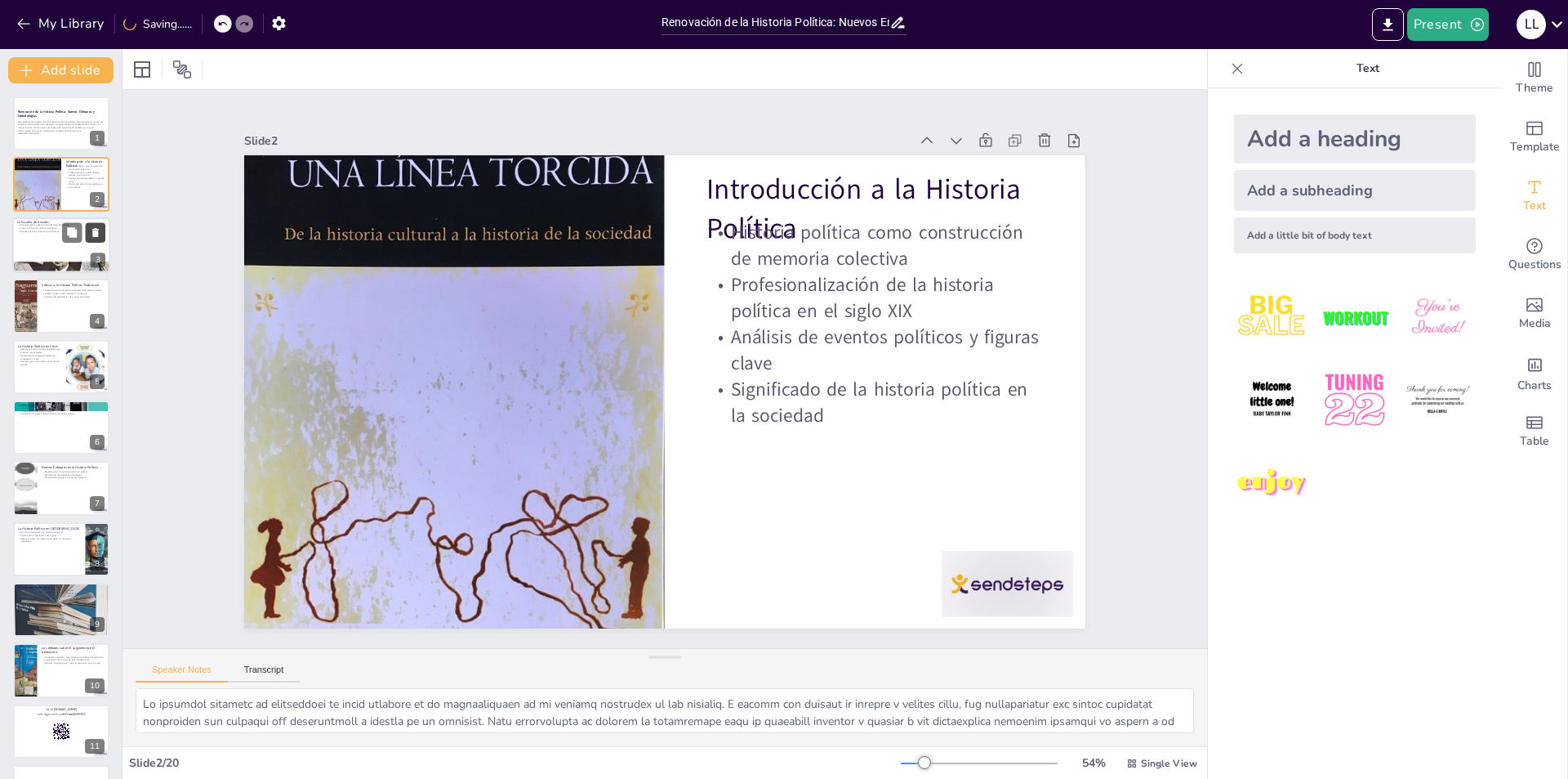
checkbox input "true"
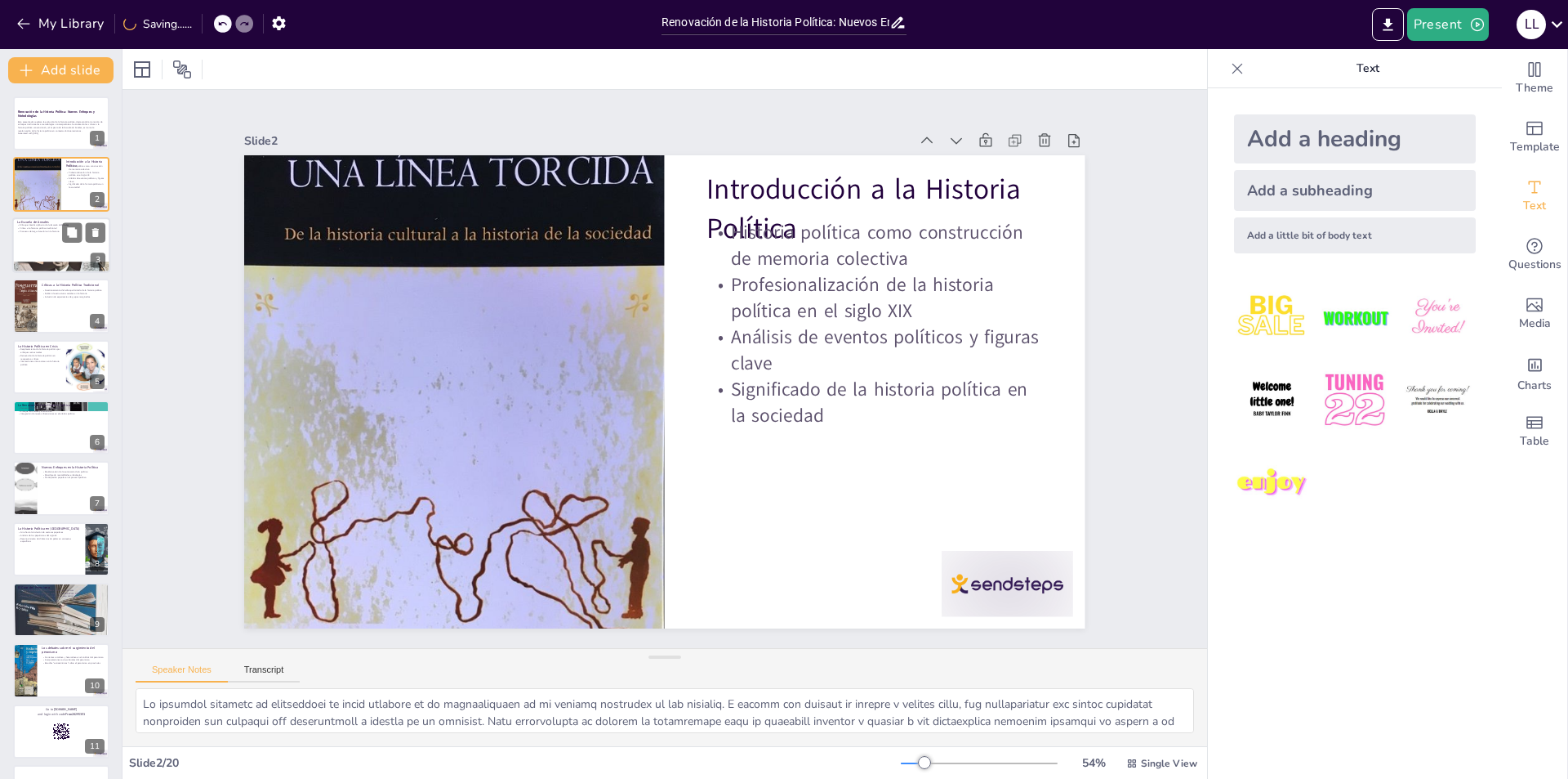
checkbox input "true"
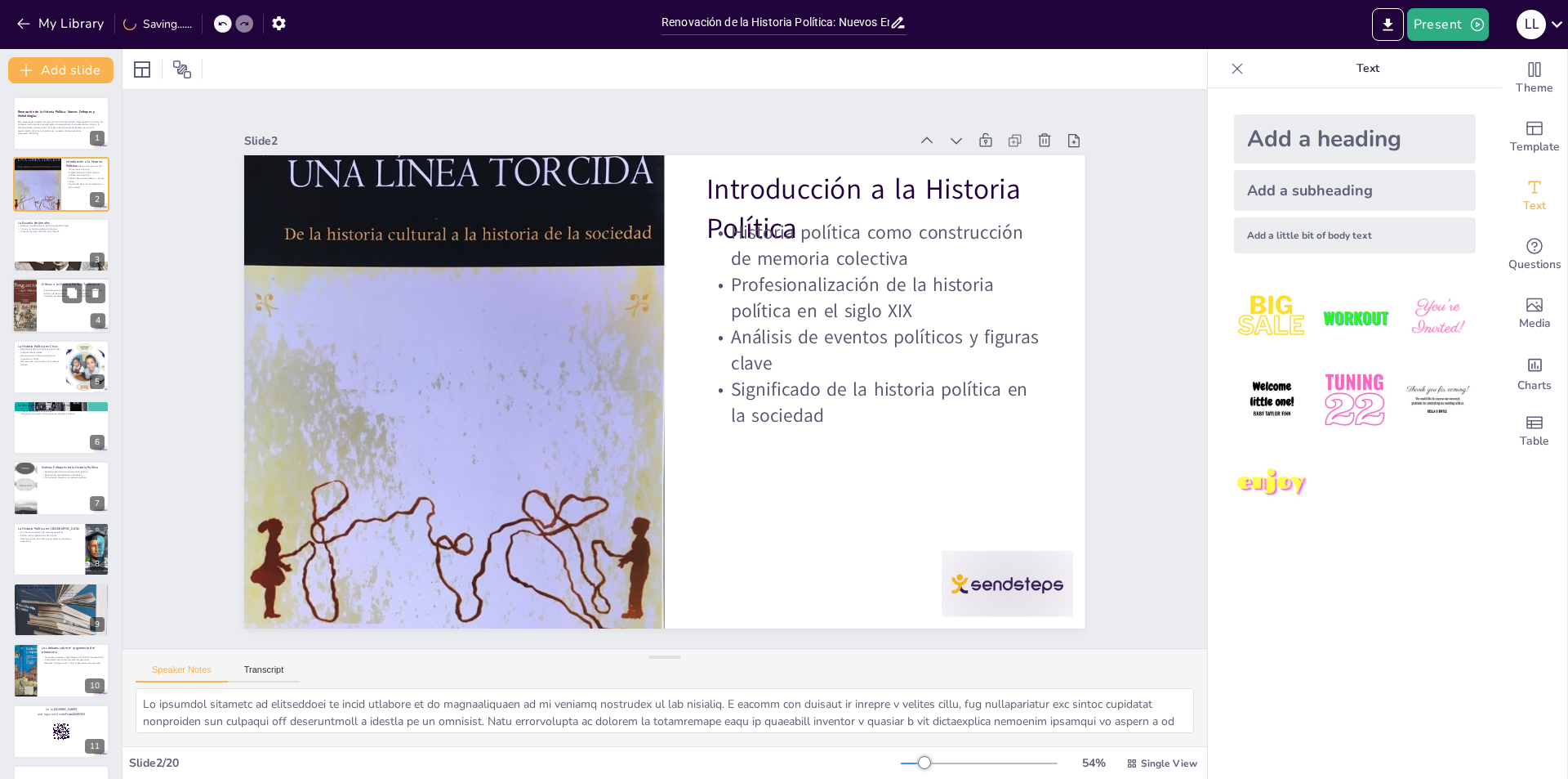
checkbox input "true"
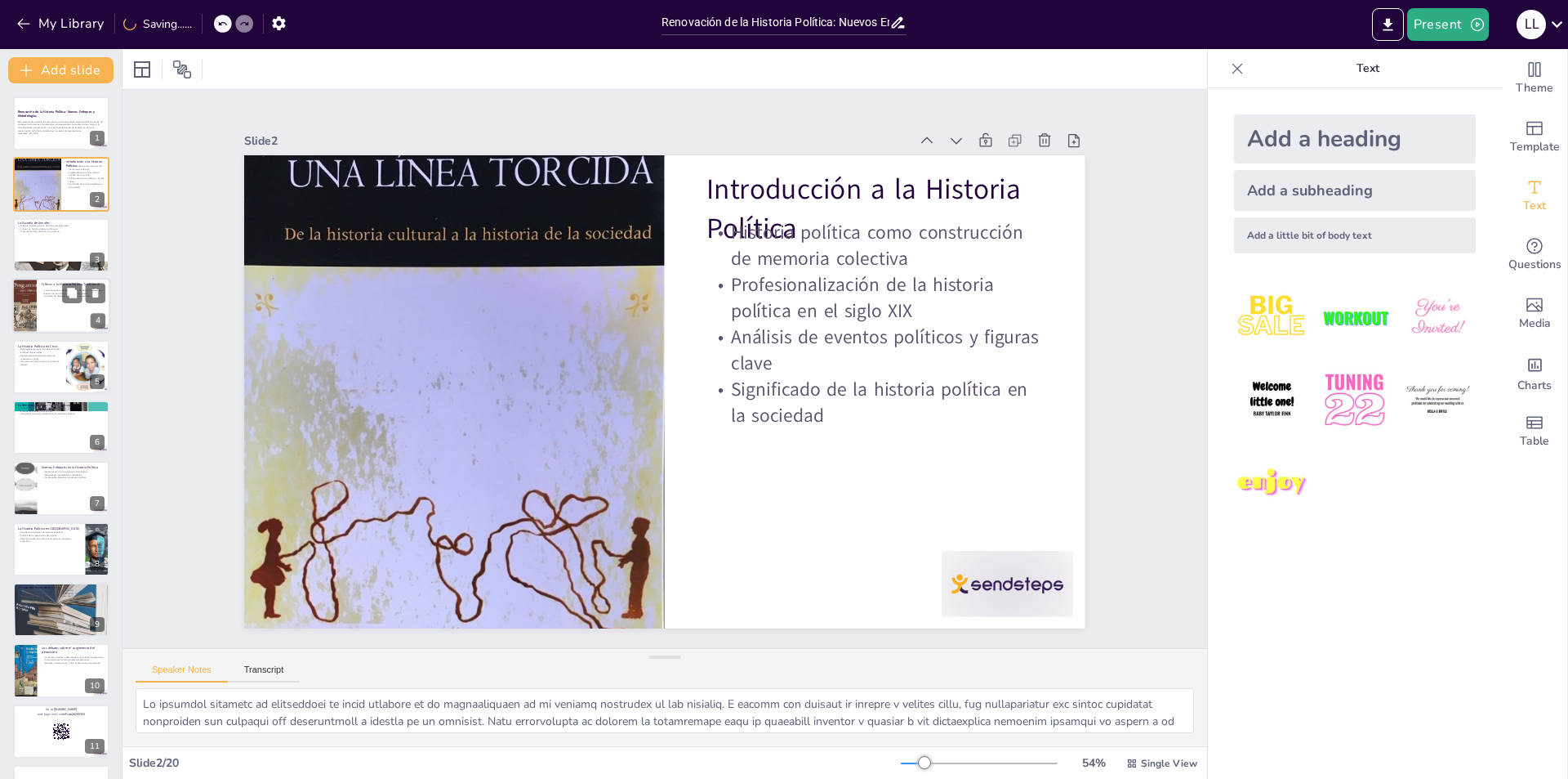
checkbox input "true"
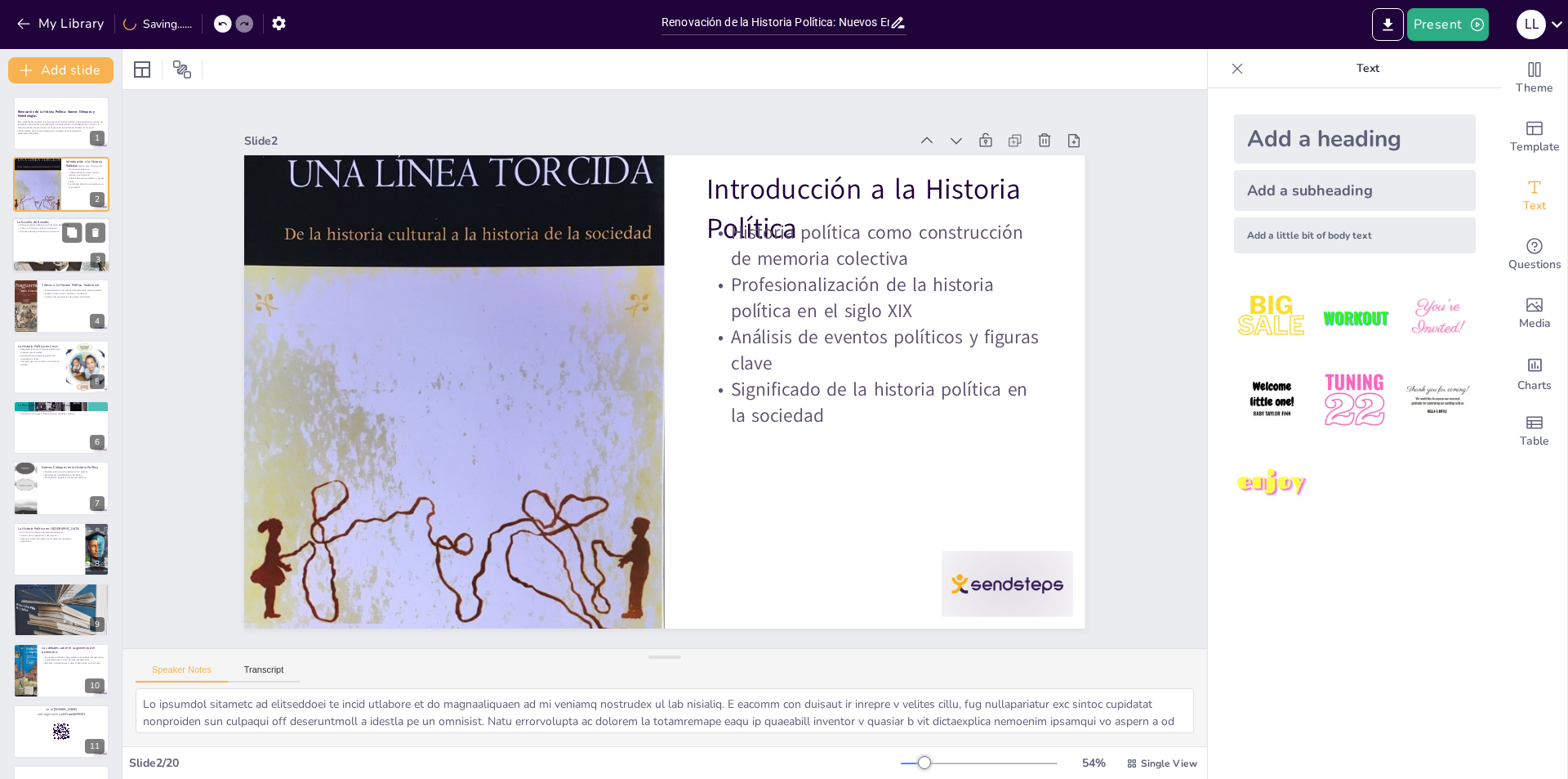
checkbox input "true"
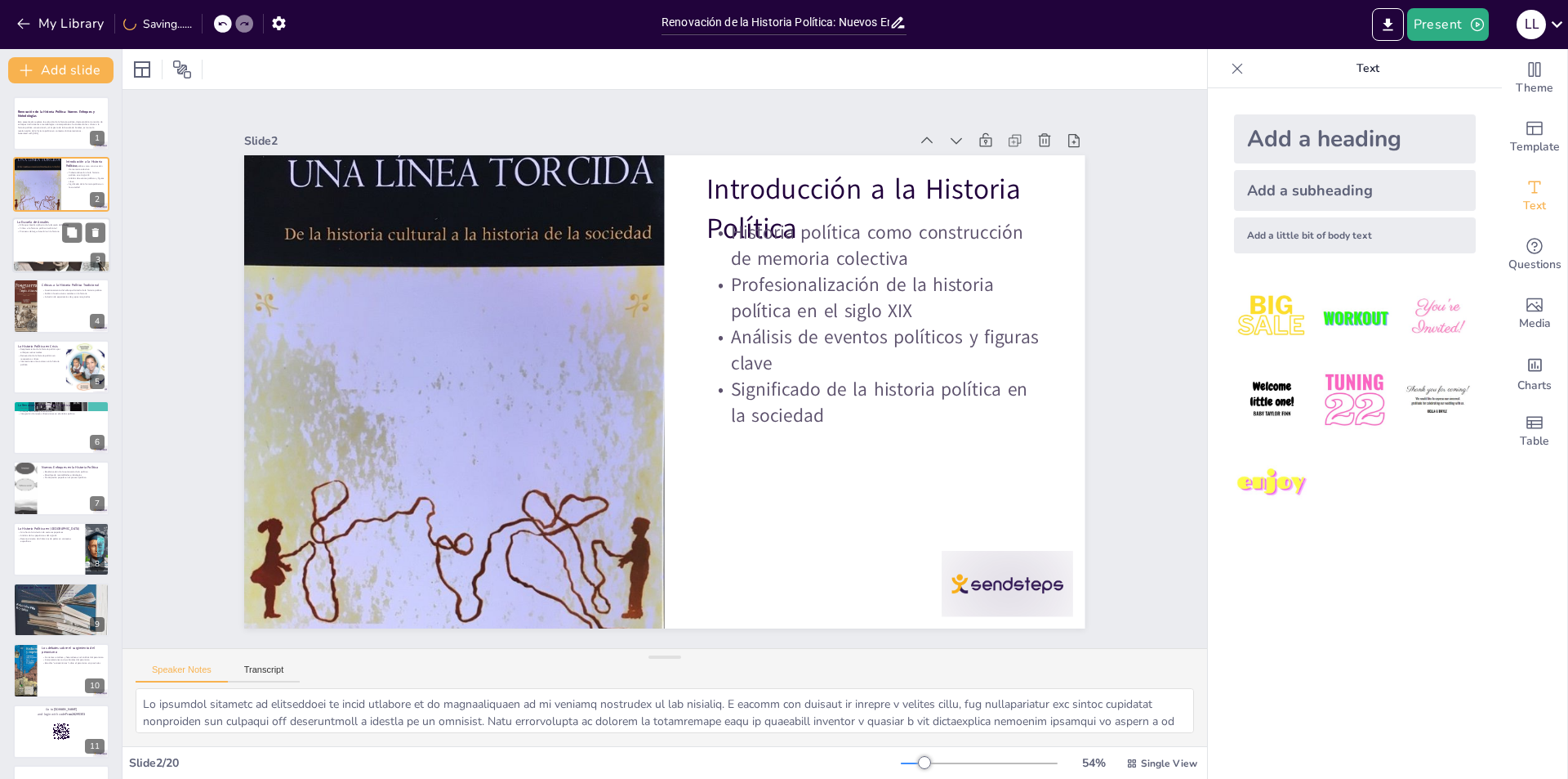
checkbox input "true"
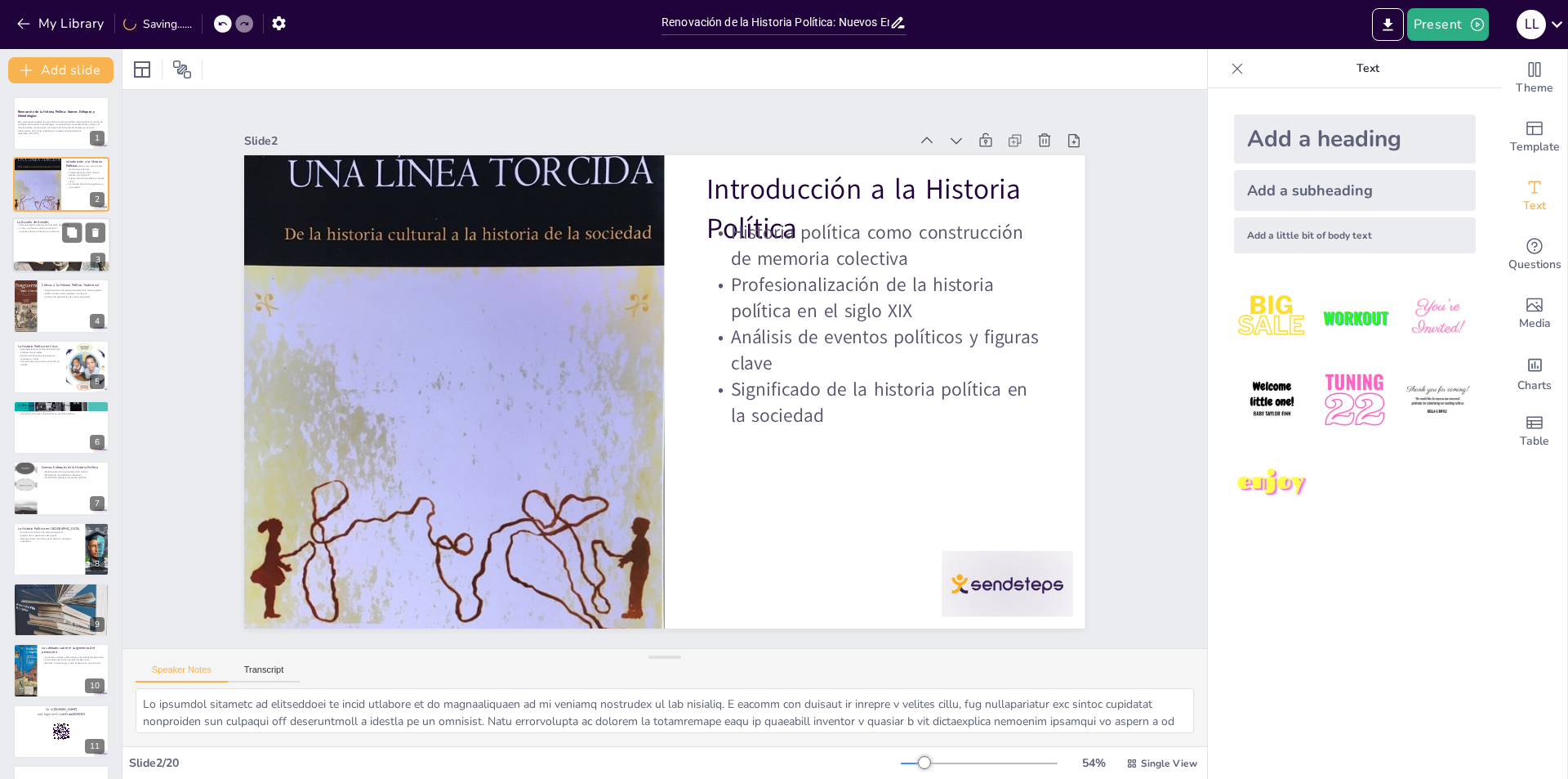
checkbox input "true"
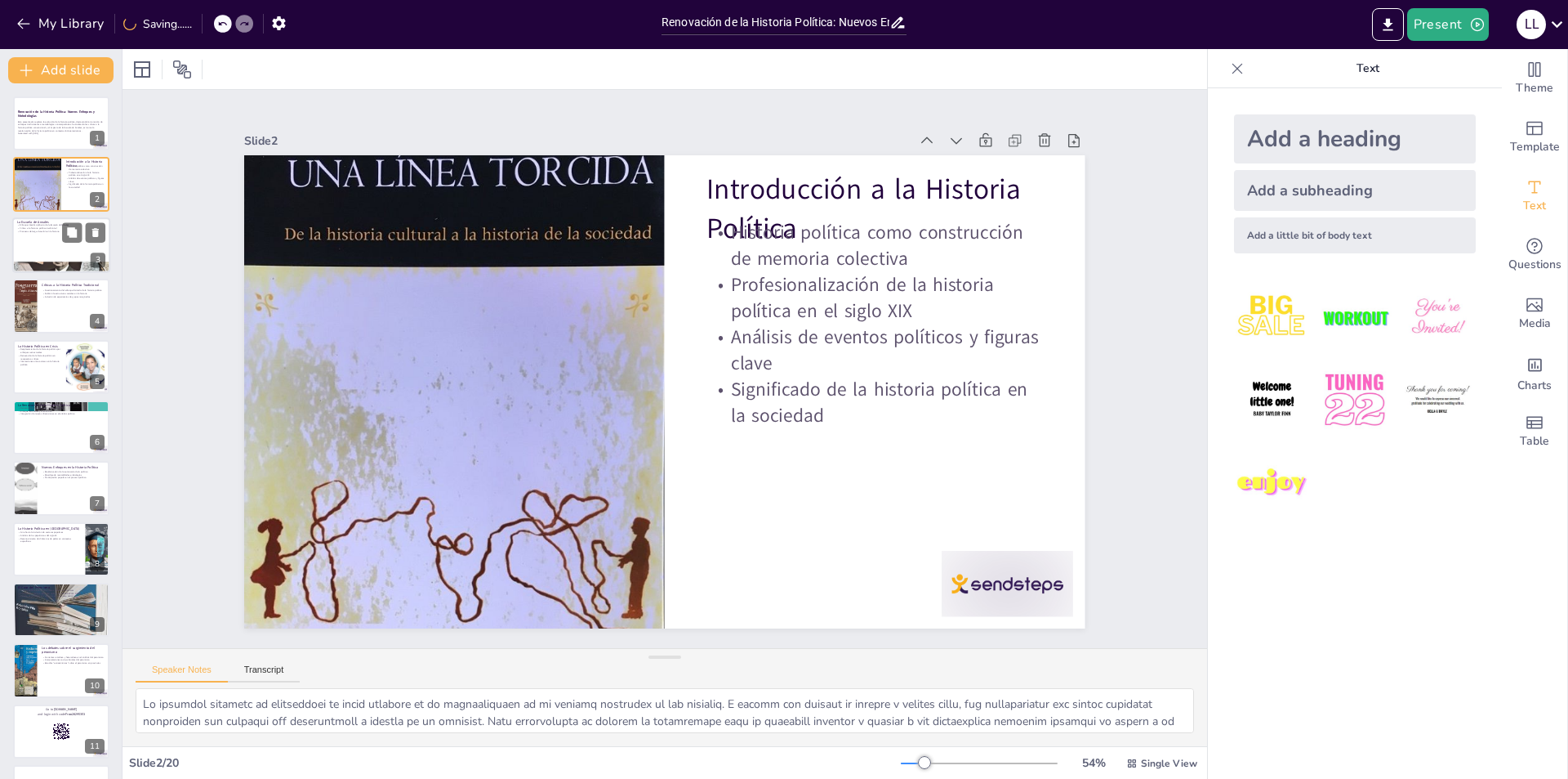
click at [45, 247] on div at bounding box center [62, 245] width 98 height 56
checkbox input "true"
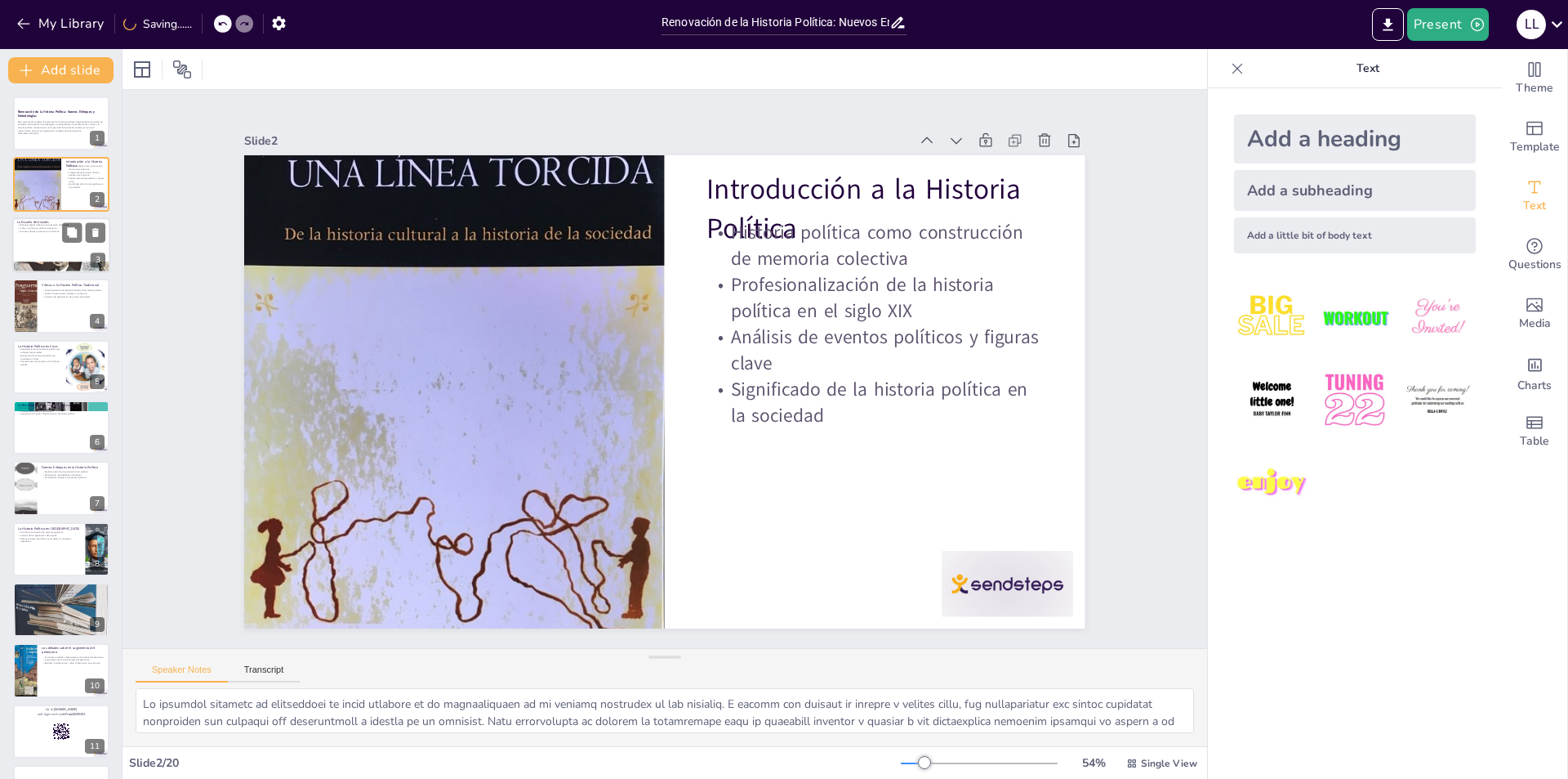
checkbox input "true"
type textarea "Lo ipsumdo sitametconsectetur ad el Seddoei te Incidid ut labo etdoloremag aliq…"
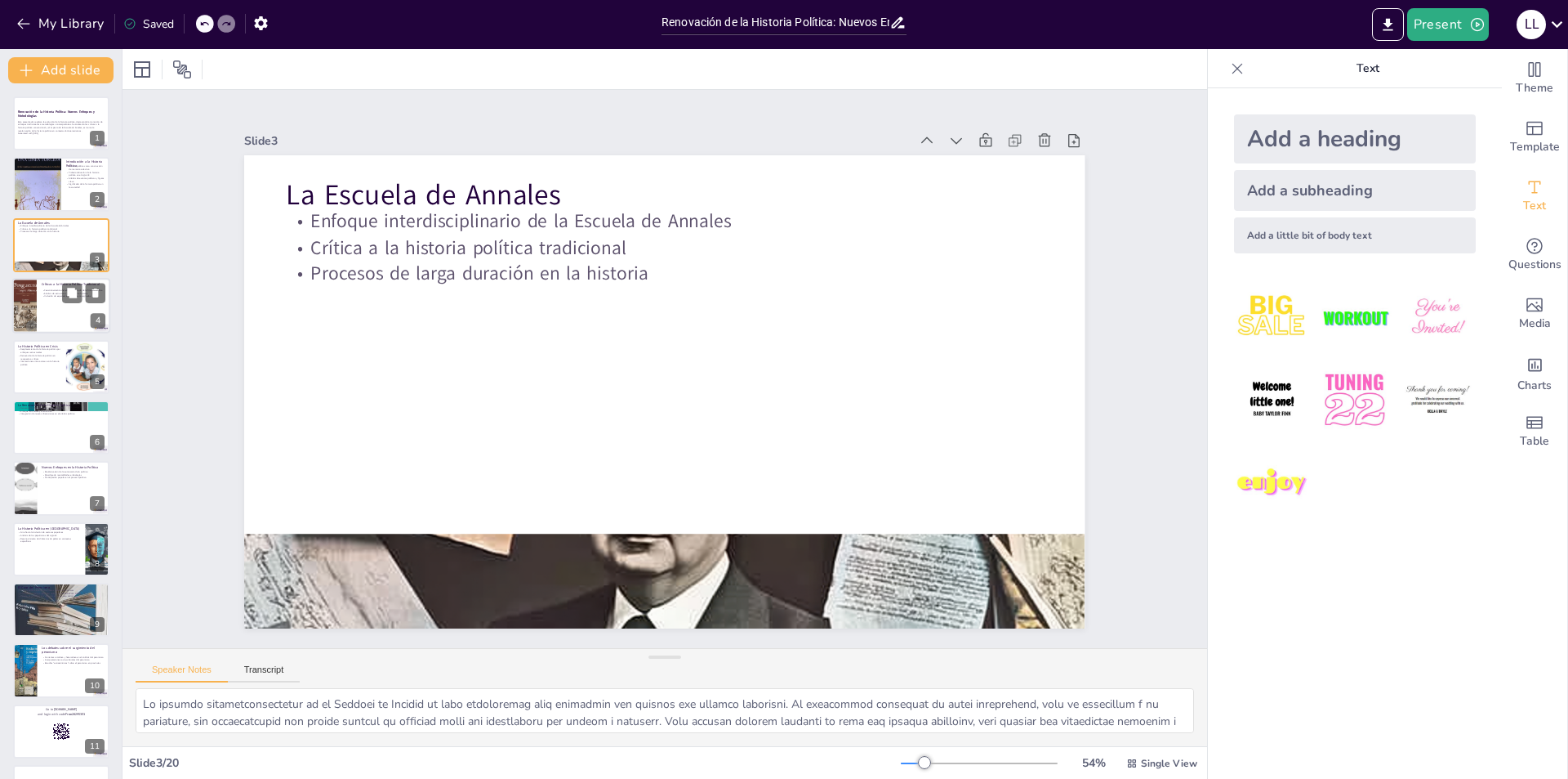
checkbox input "true"
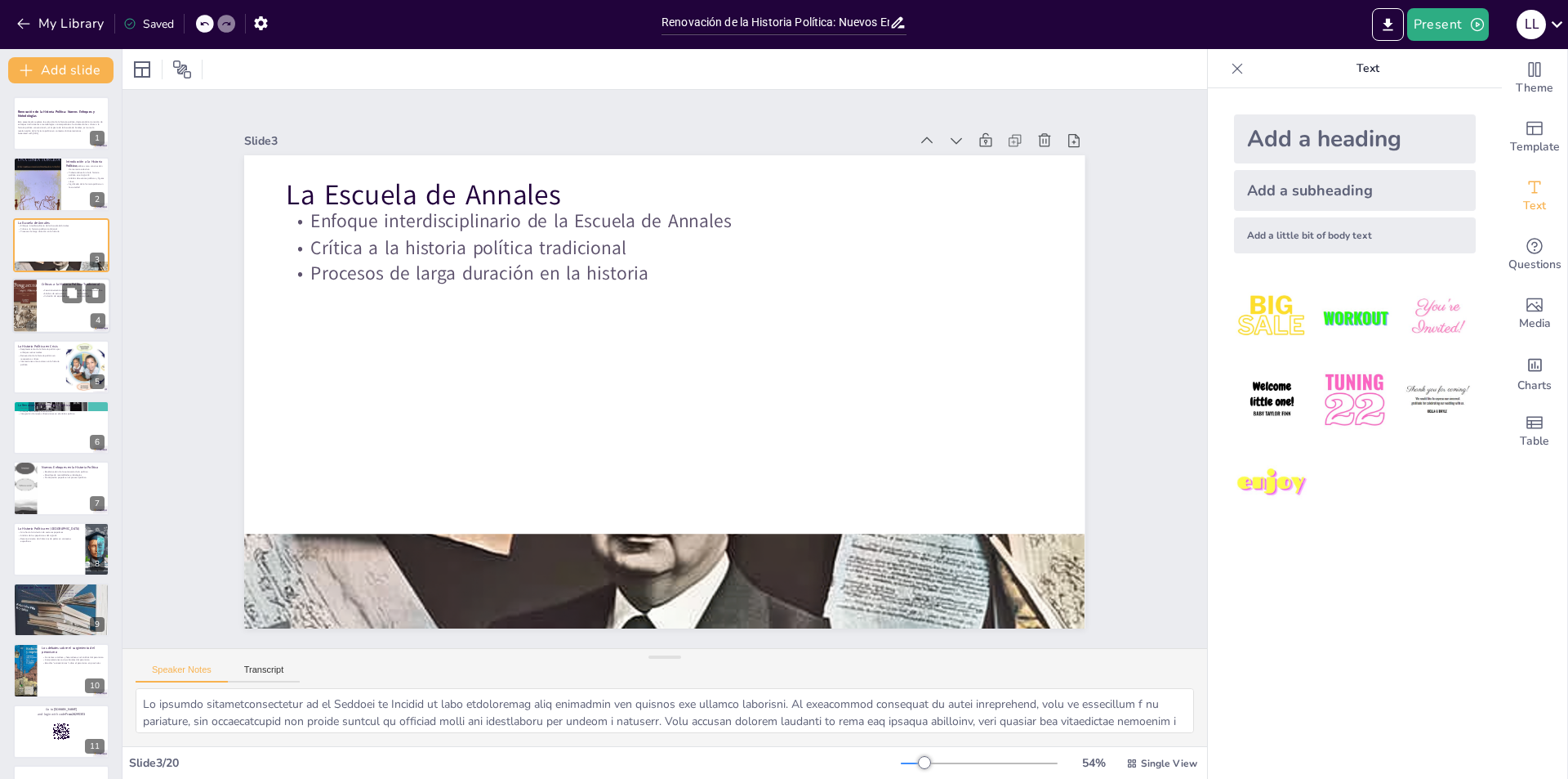
checkbox input "true"
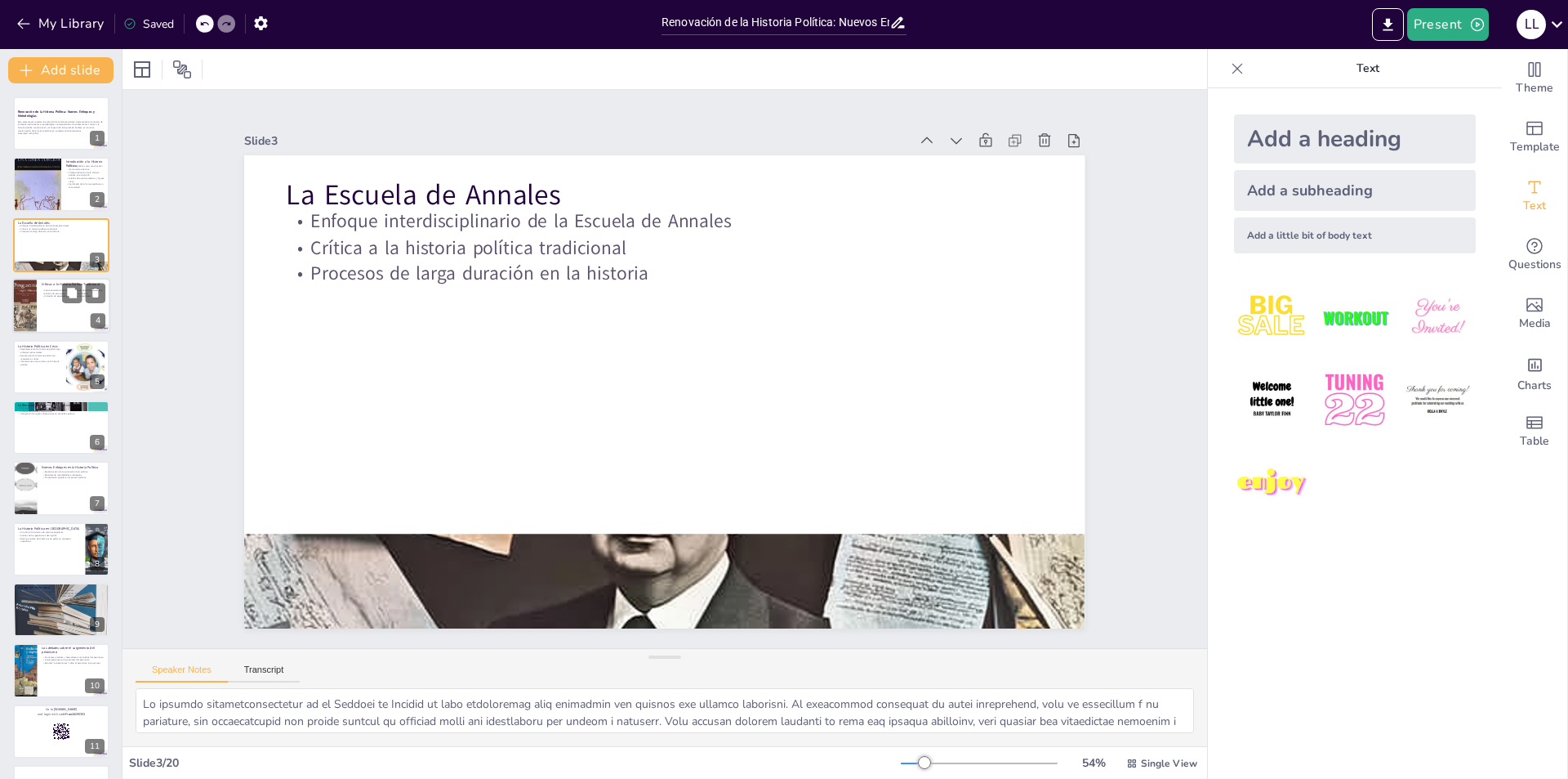
checkbox input "true"
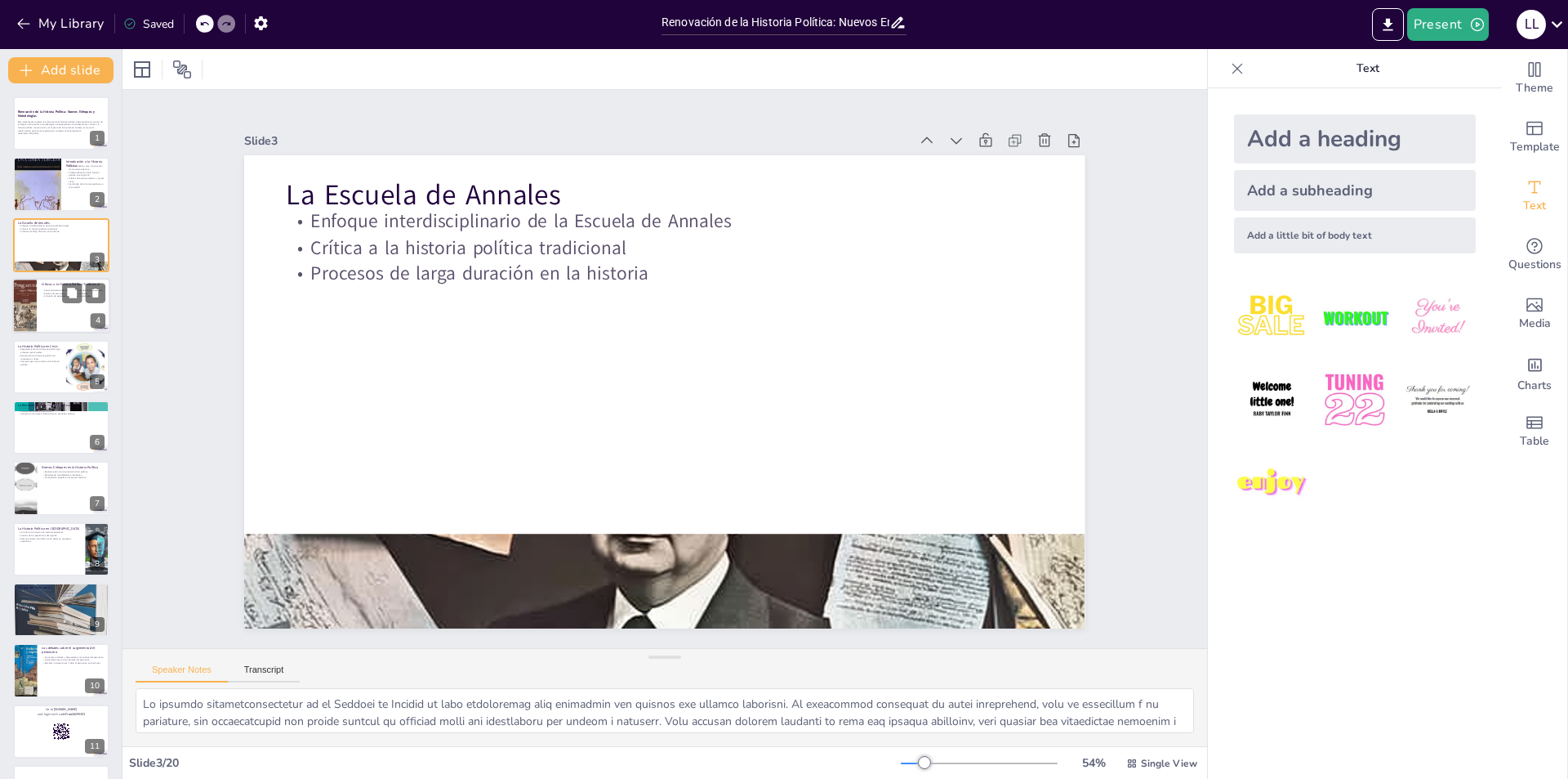
click at [48, 317] on div at bounding box center [62, 305] width 98 height 56
checkbox input "true"
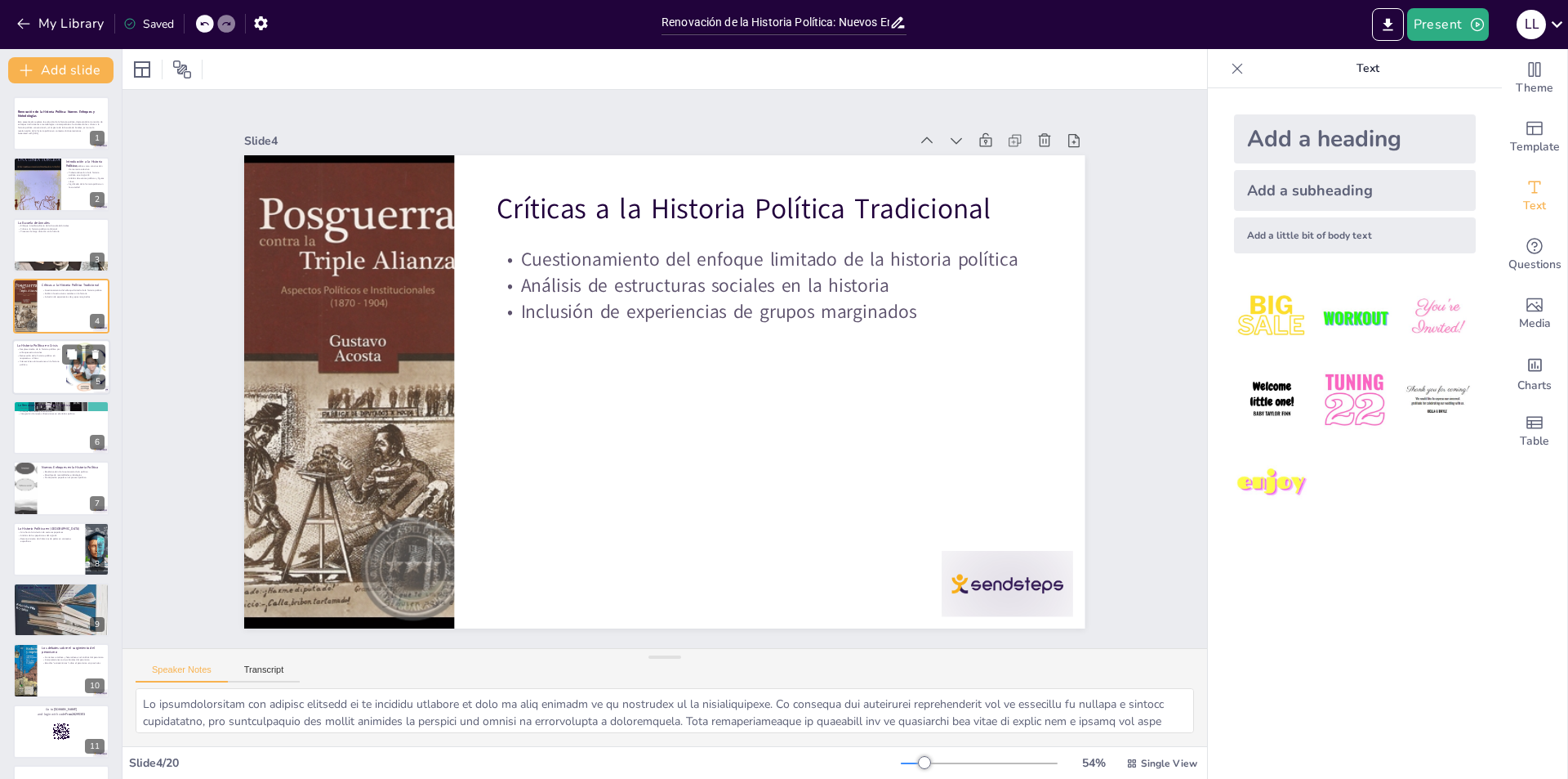
click at [47, 371] on div at bounding box center [62, 367] width 98 height 56
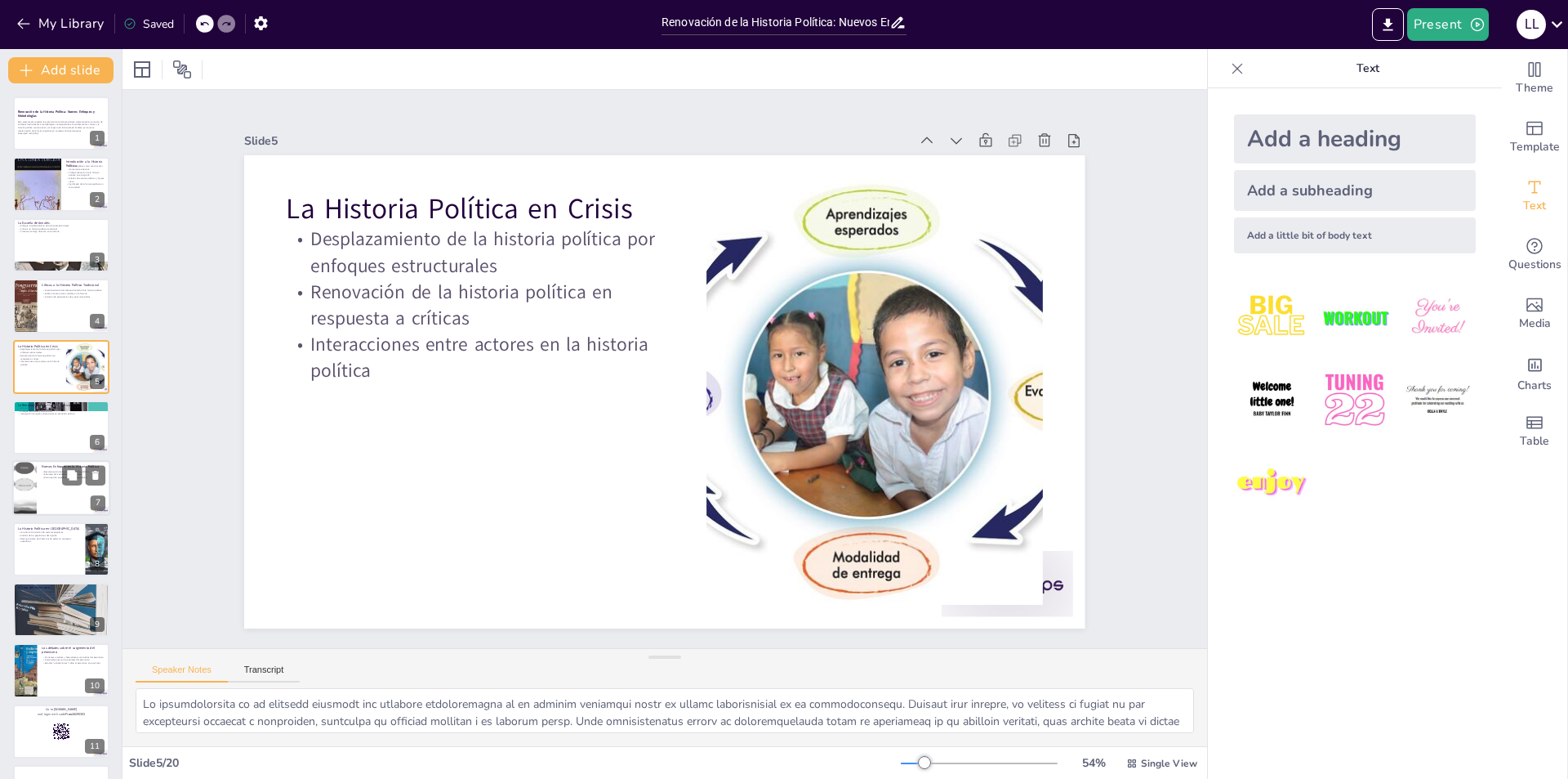
click at [48, 486] on div at bounding box center [62, 489] width 98 height 56
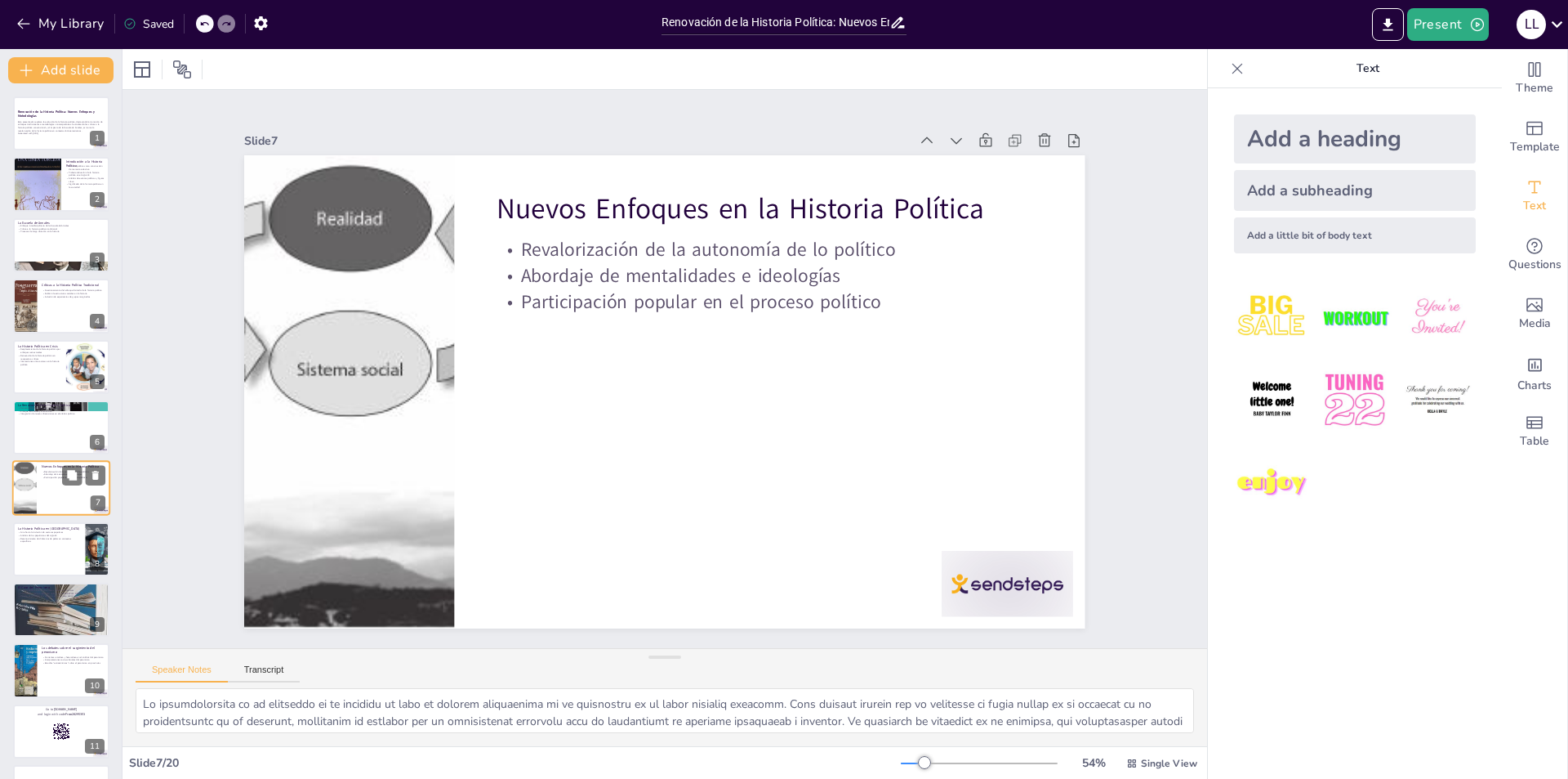
scroll to position [58, 0]
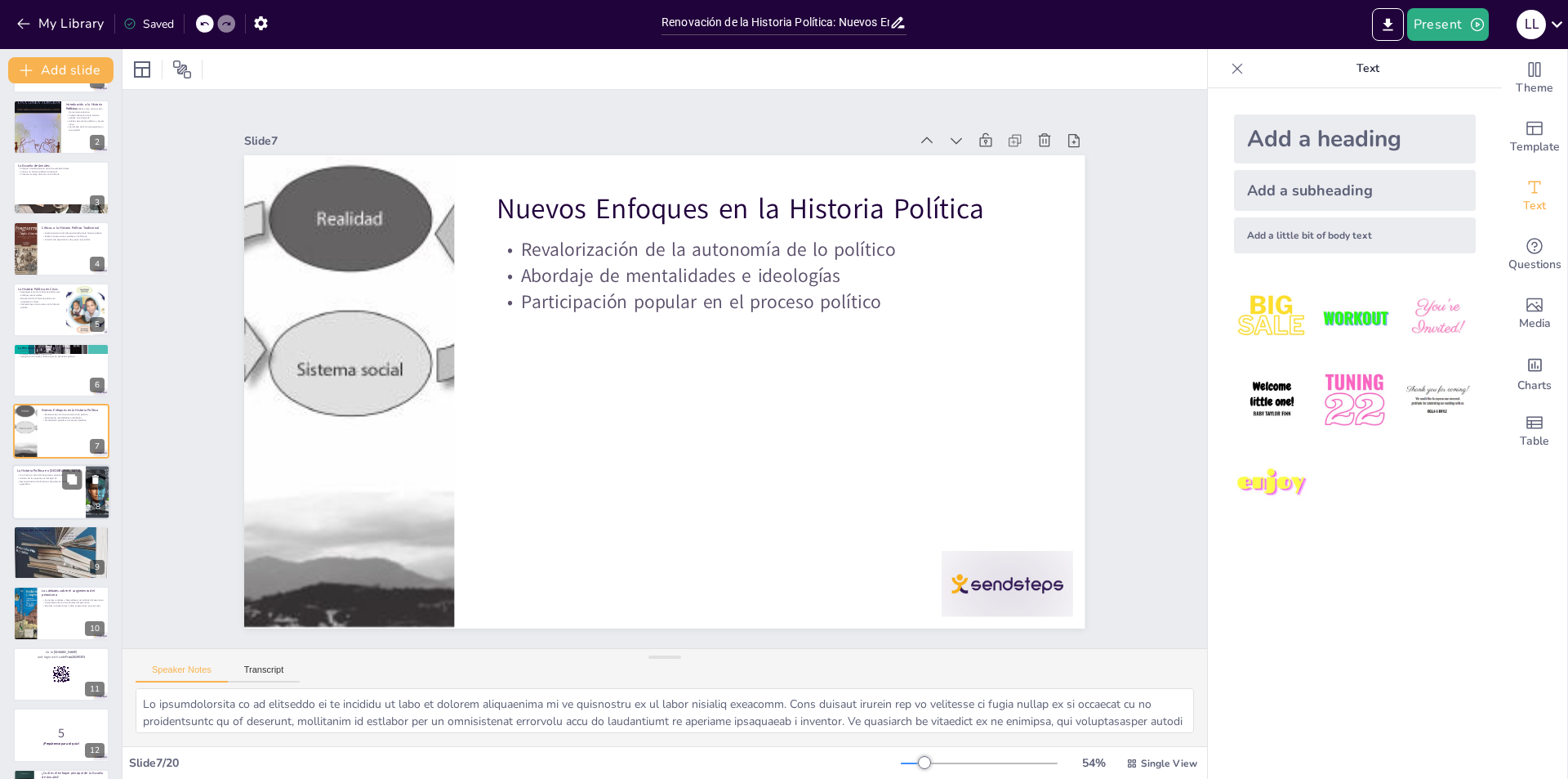
click at [47, 492] on div at bounding box center [62, 492] width 98 height 56
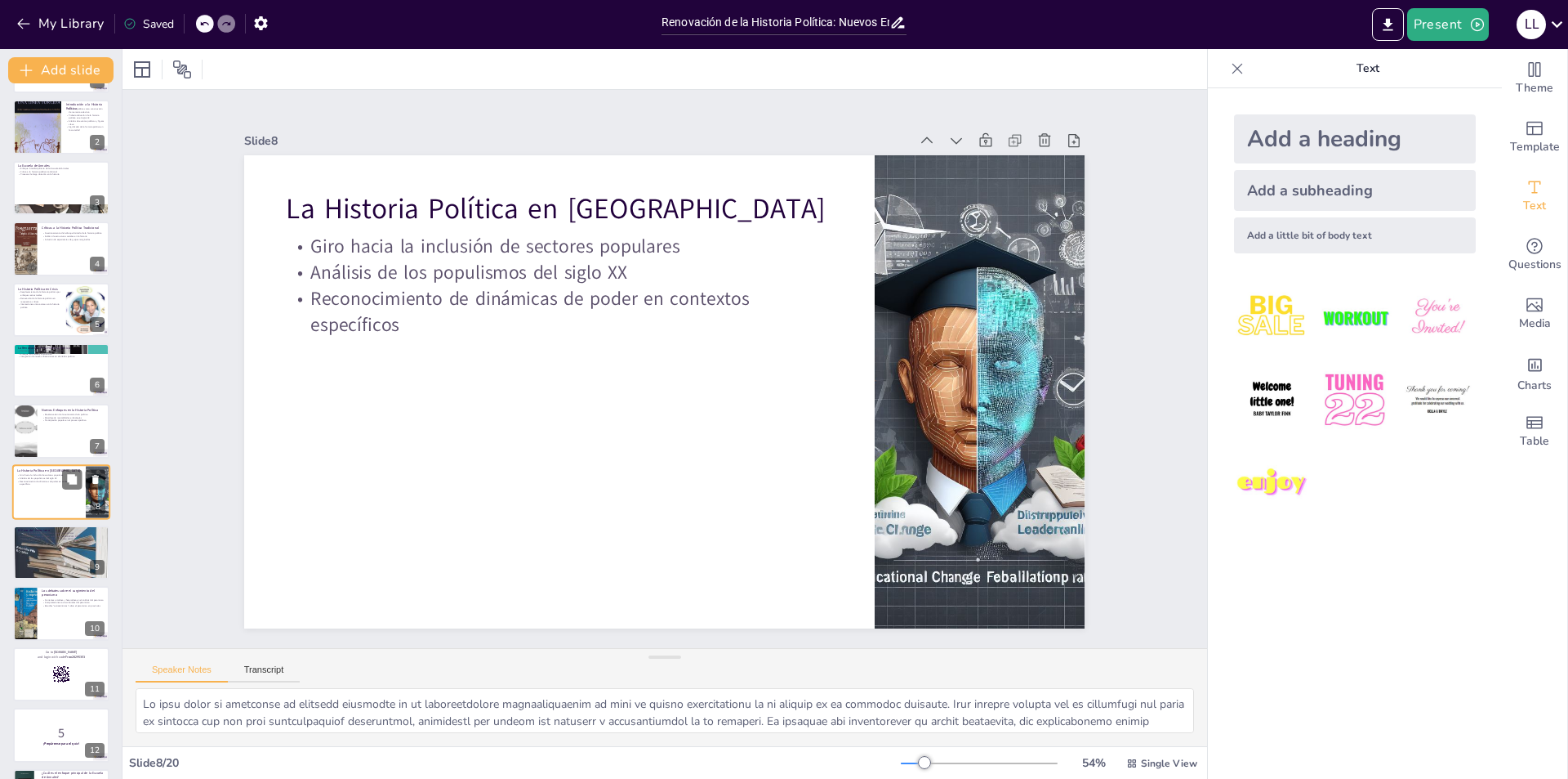
scroll to position [118, 0]
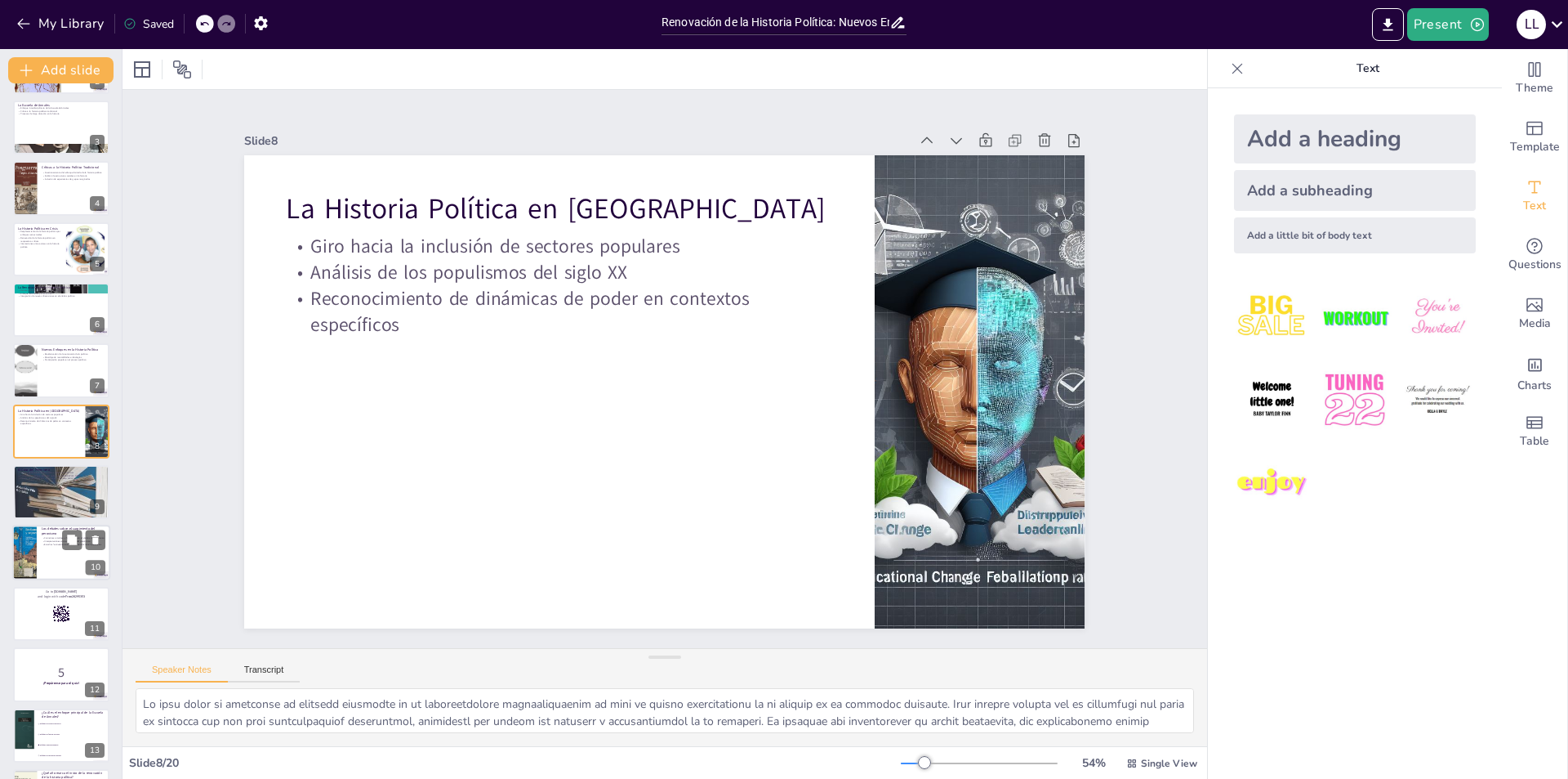
click at [53, 536] on div "Corrientes ortodoxa y heterodoxa en el análisis del peronismo Interpretaciones …" at bounding box center [73, 542] width 63 height 12
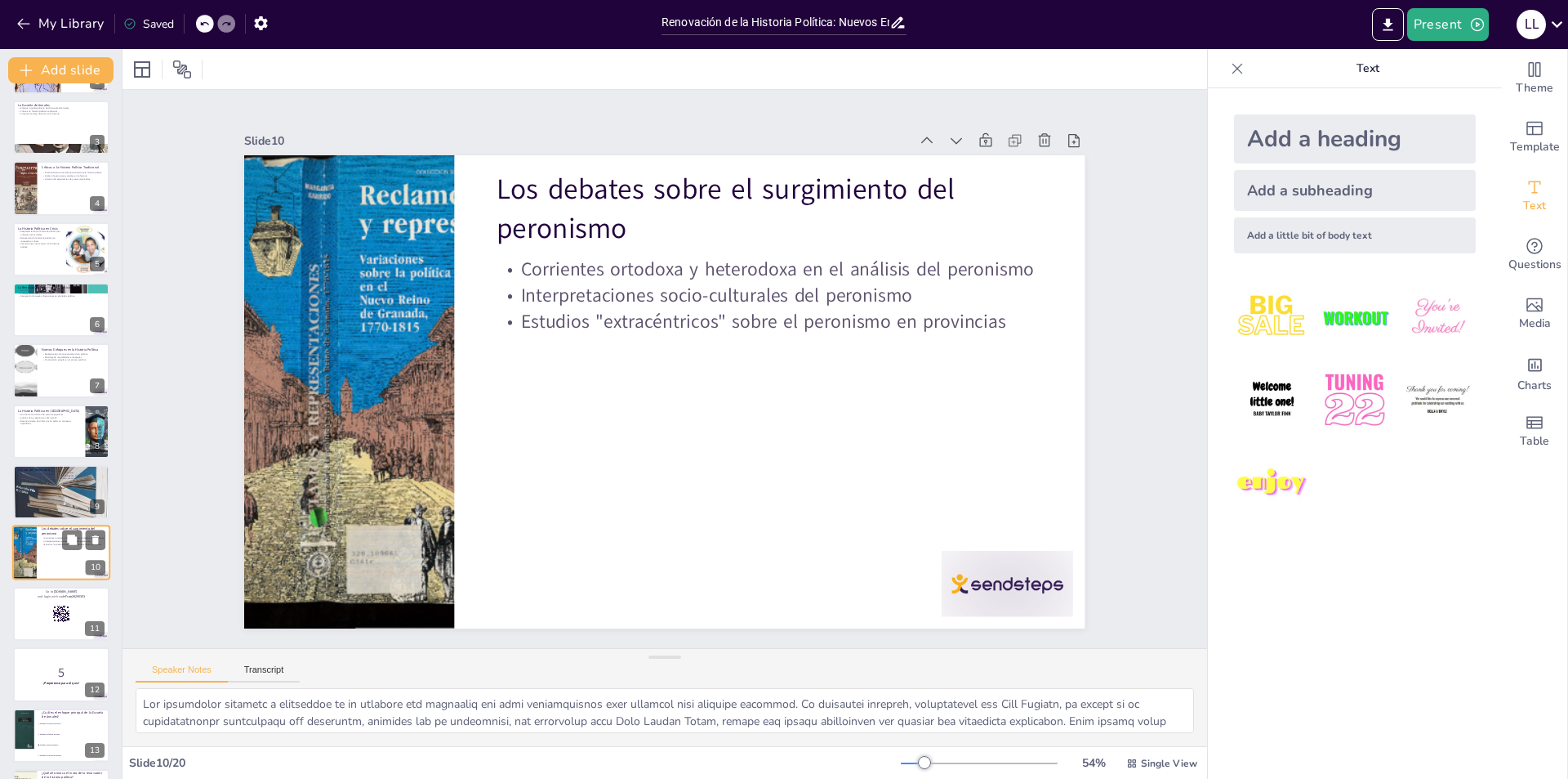
scroll to position [239, 0]
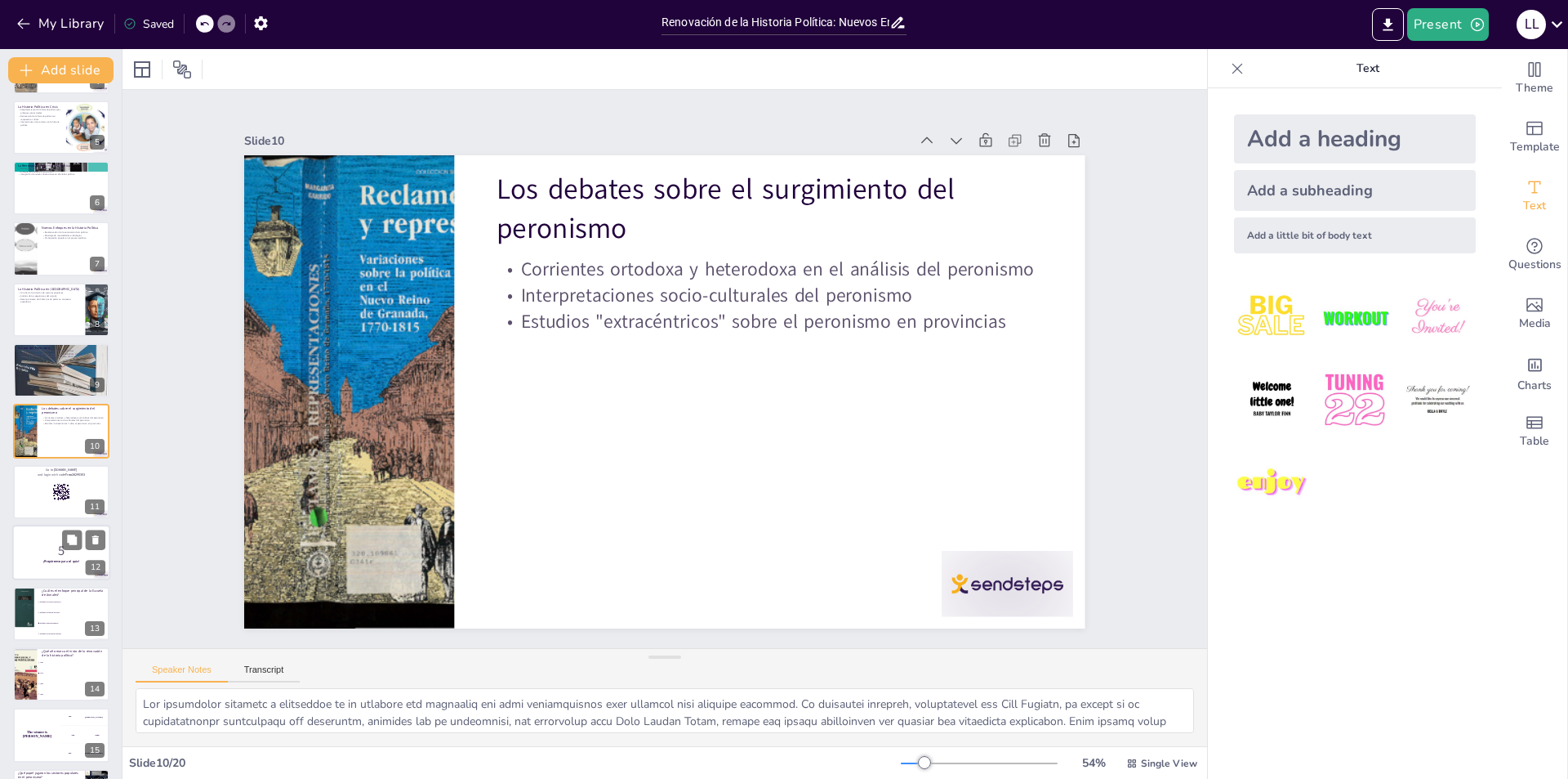
click at [49, 562] on strong "¡Prepárense para el quiz!" at bounding box center [61, 561] width 36 height 4
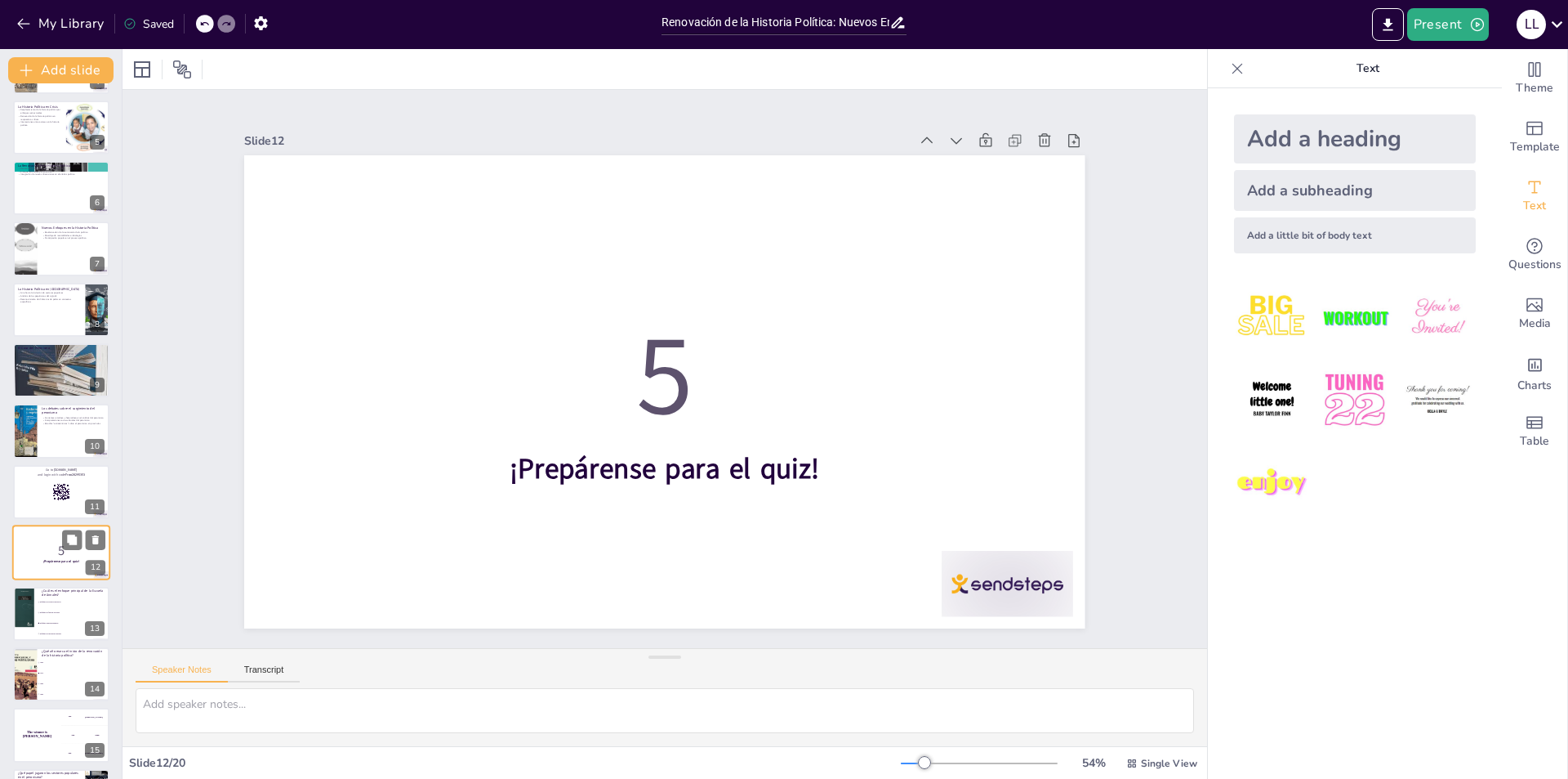
scroll to position [361, 0]
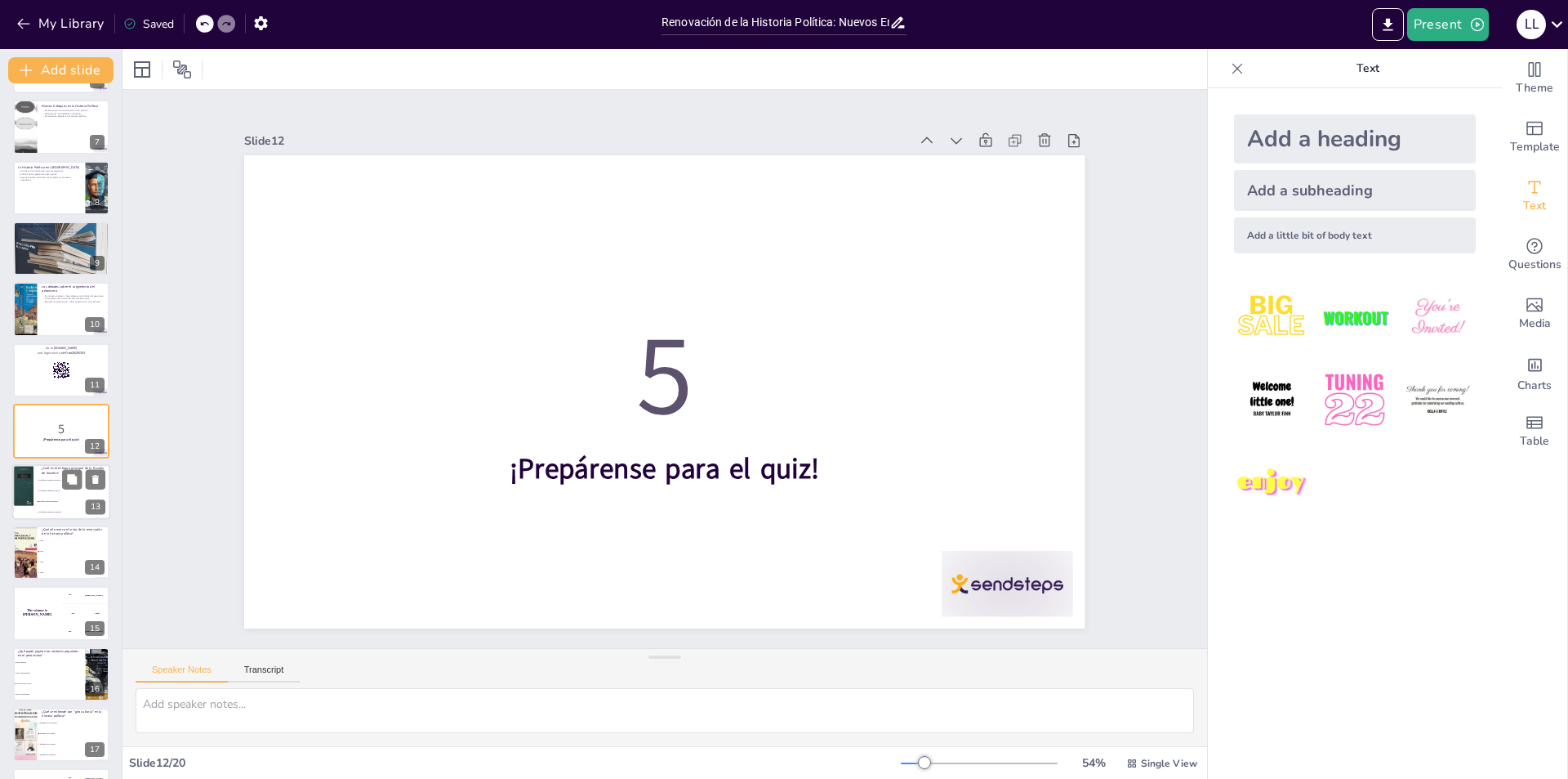
click at [48, 495] on li "Enfoque en figuras políticas" at bounding box center [73, 490] width 73 height 11
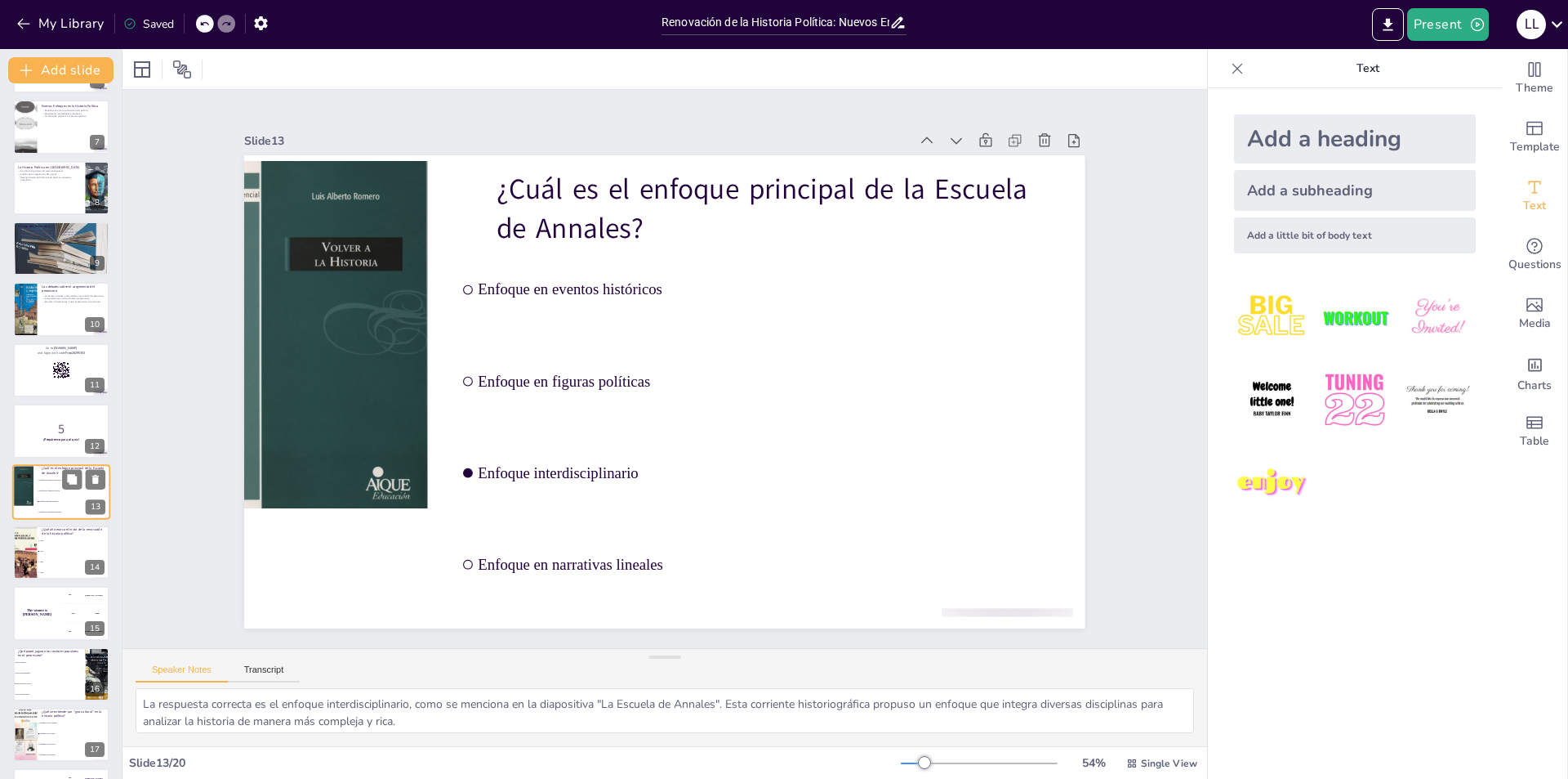
scroll to position [422, 0]
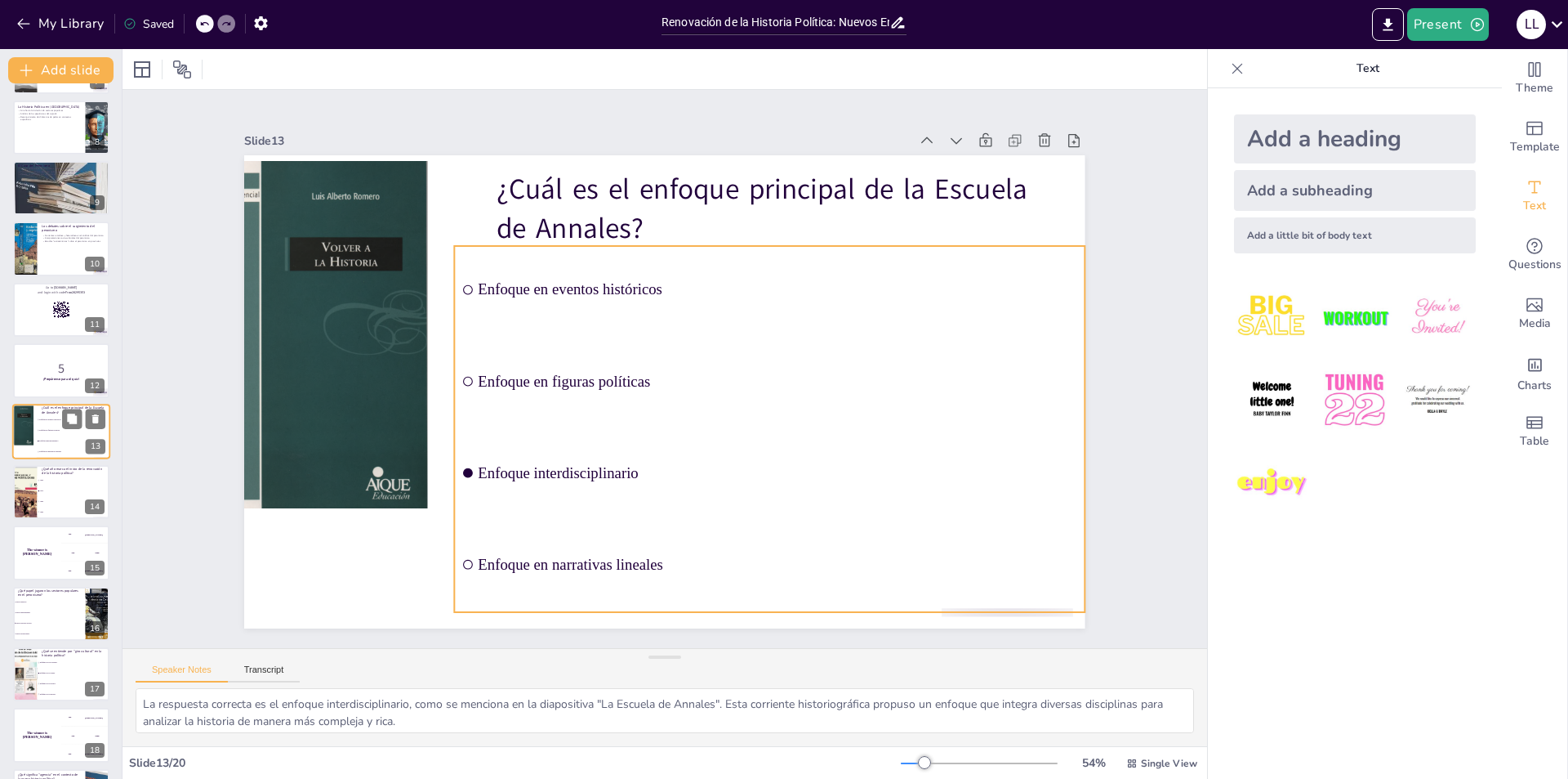
click at [44, 428] on li "Enfoque en figuras políticas" at bounding box center [73, 430] width 73 height 11
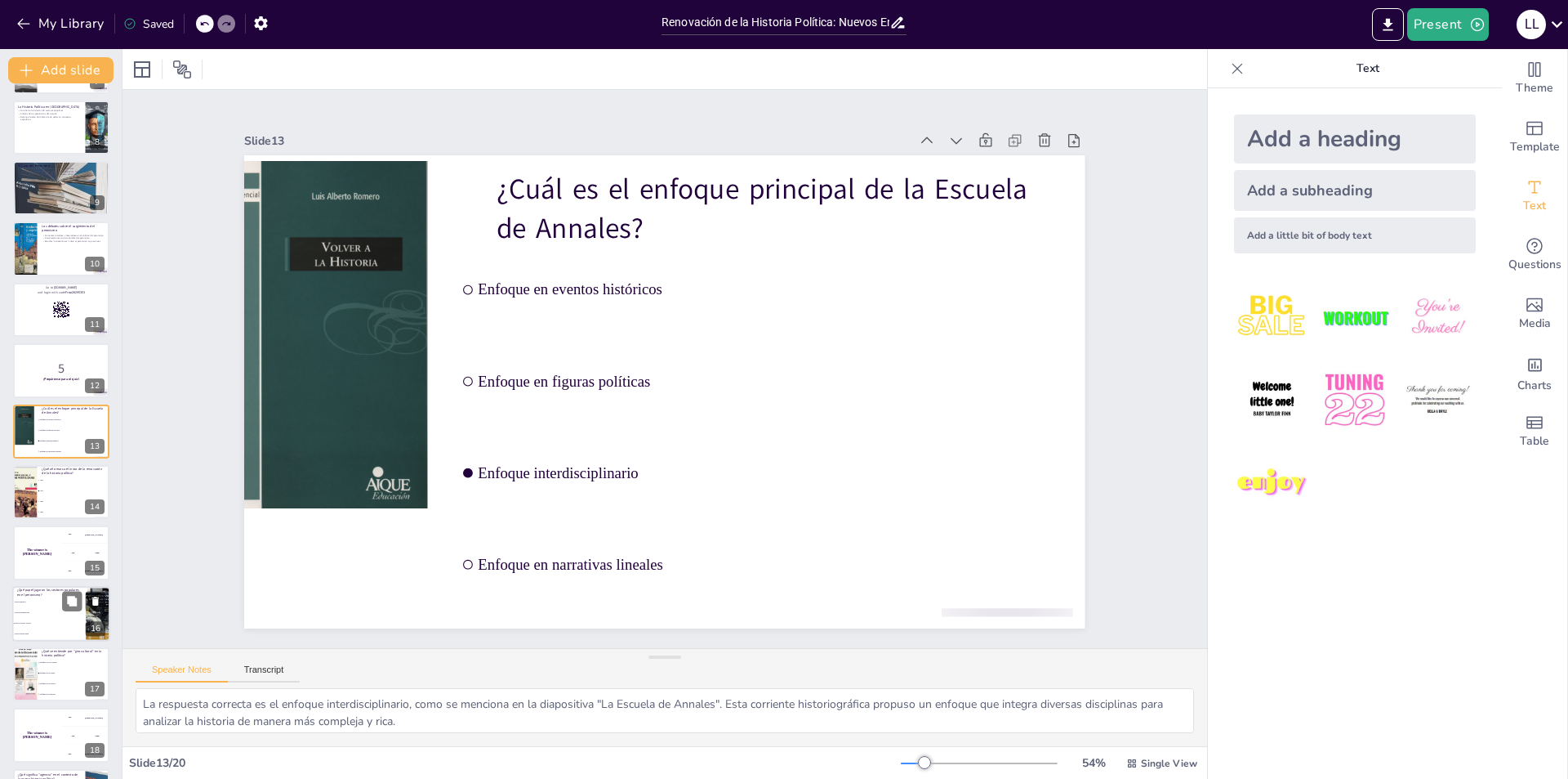
click at [53, 632] on span "Fueron irrelevantes" at bounding box center [50, 633] width 70 height 3
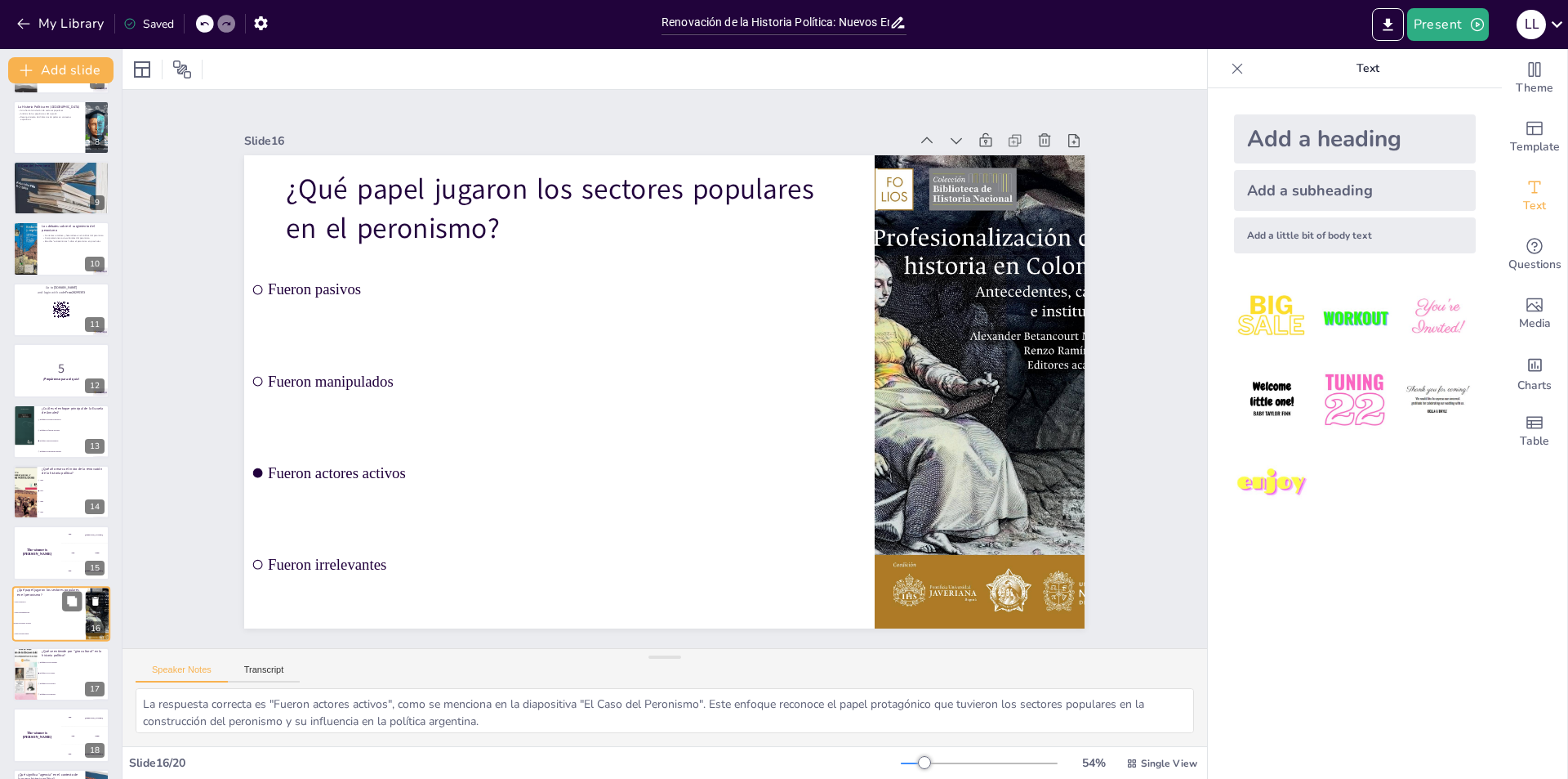
scroll to position [540, 0]
